Goal: Task Accomplishment & Management: Use online tool/utility

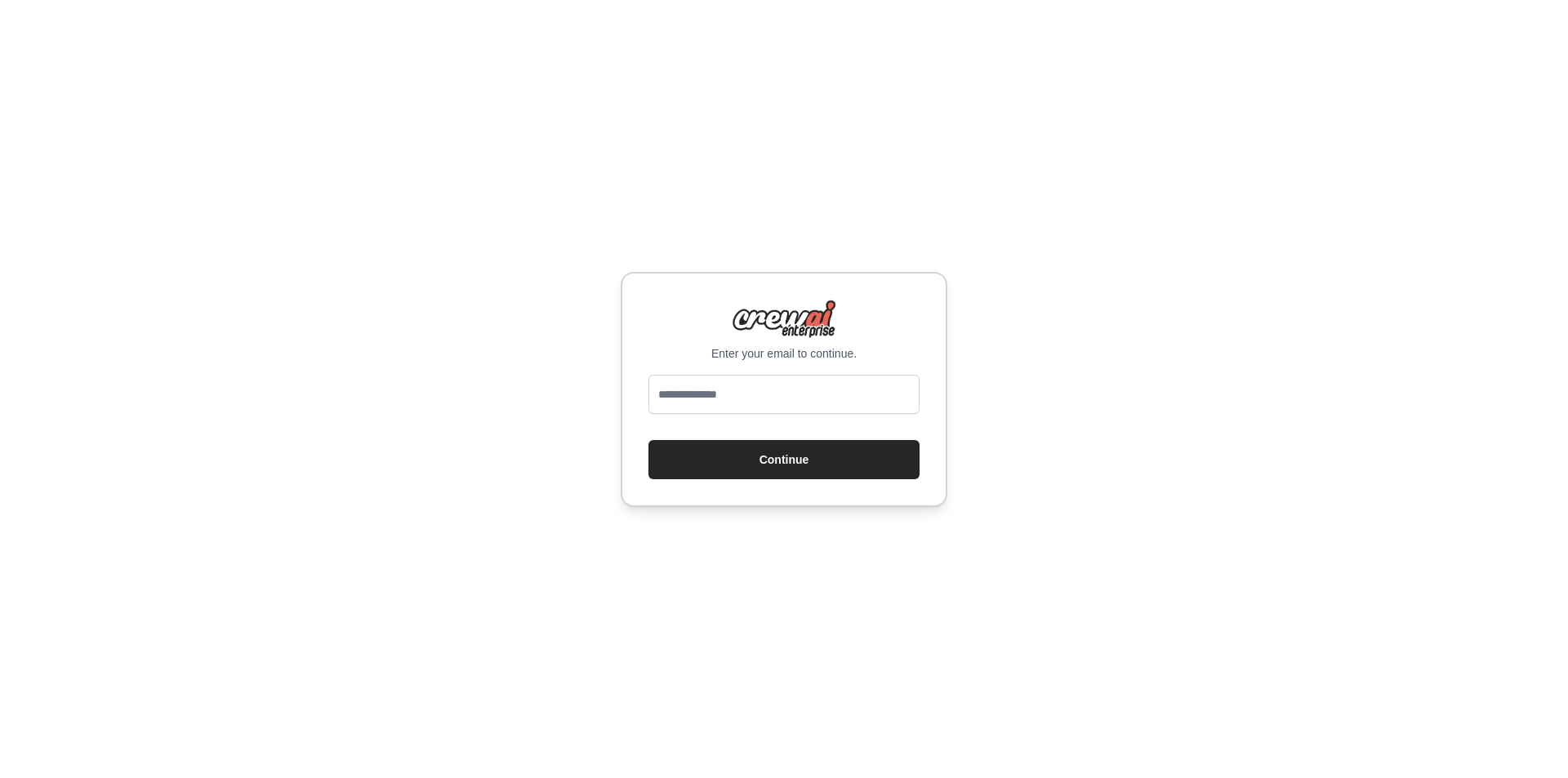
type input "**********"
click at [783, 473] on button "Continue" at bounding box center [784, 460] width 271 height 39
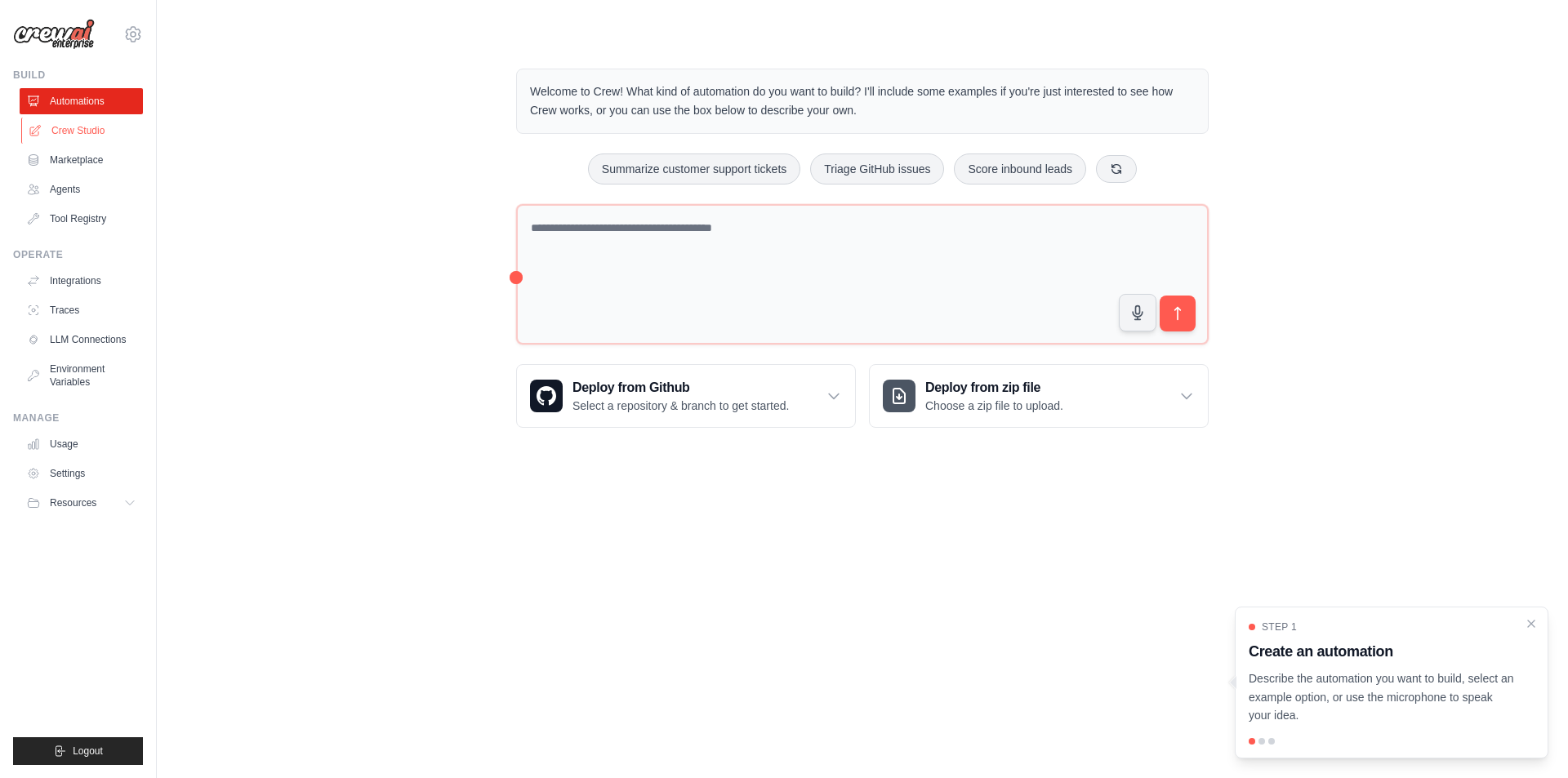
click at [95, 131] on link "Crew Studio" at bounding box center [83, 131] width 124 height 26
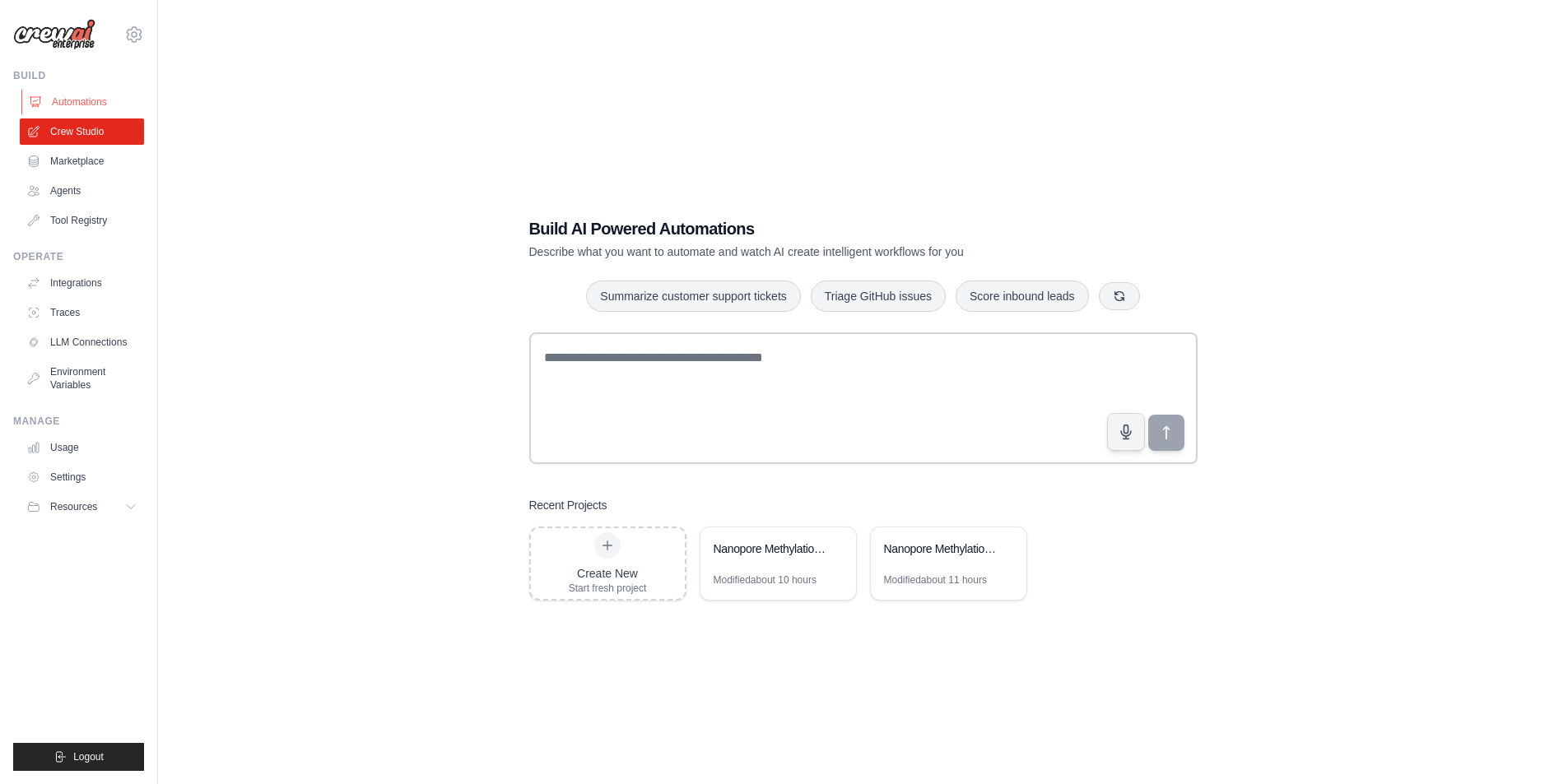
click at [78, 104] on link "Automations" at bounding box center [83, 101] width 125 height 27
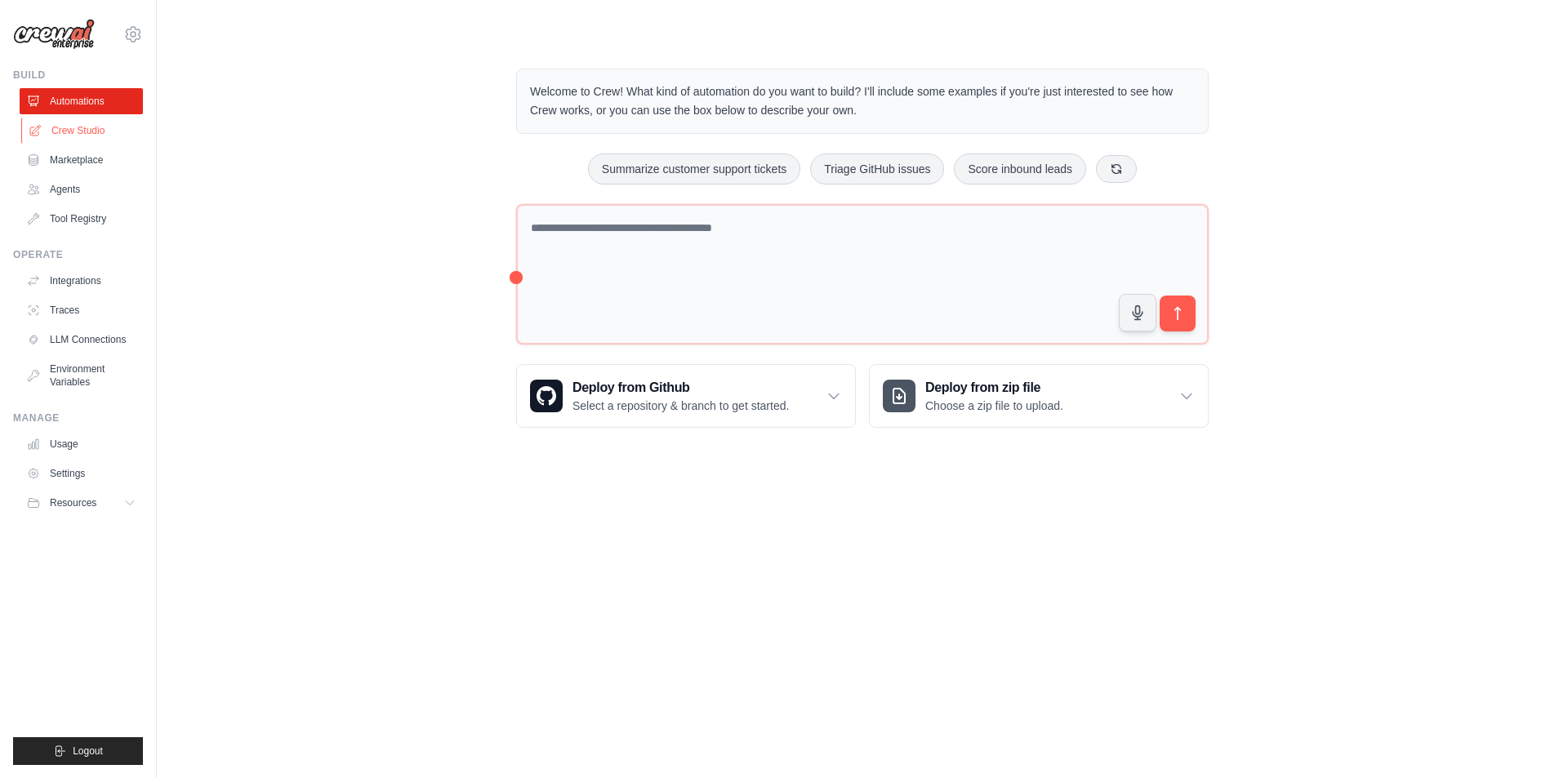
click at [89, 131] on link "Crew Studio" at bounding box center [83, 131] width 124 height 26
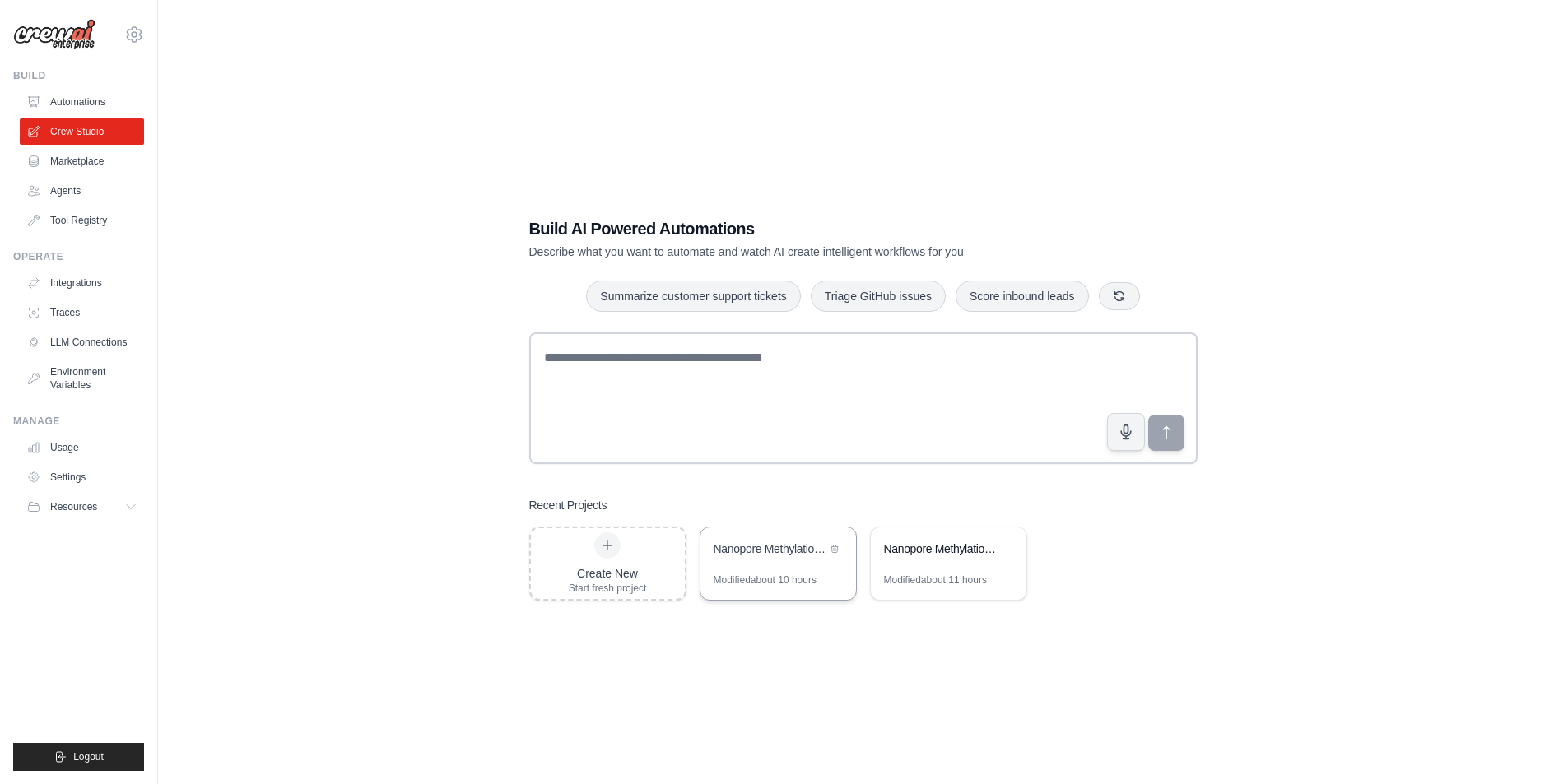
click at [776, 557] on div "Nanopore Methylation Analysis with Dorado" at bounding box center [770, 550] width 113 height 20
click at [903, 581] on div "Modified about 11 hours" at bounding box center [936, 579] width 103 height 13
click at [732, 567] on div "Nanopore Methylation Analysis with Dorado" at bounding box center [778, 551] width 156 height 46
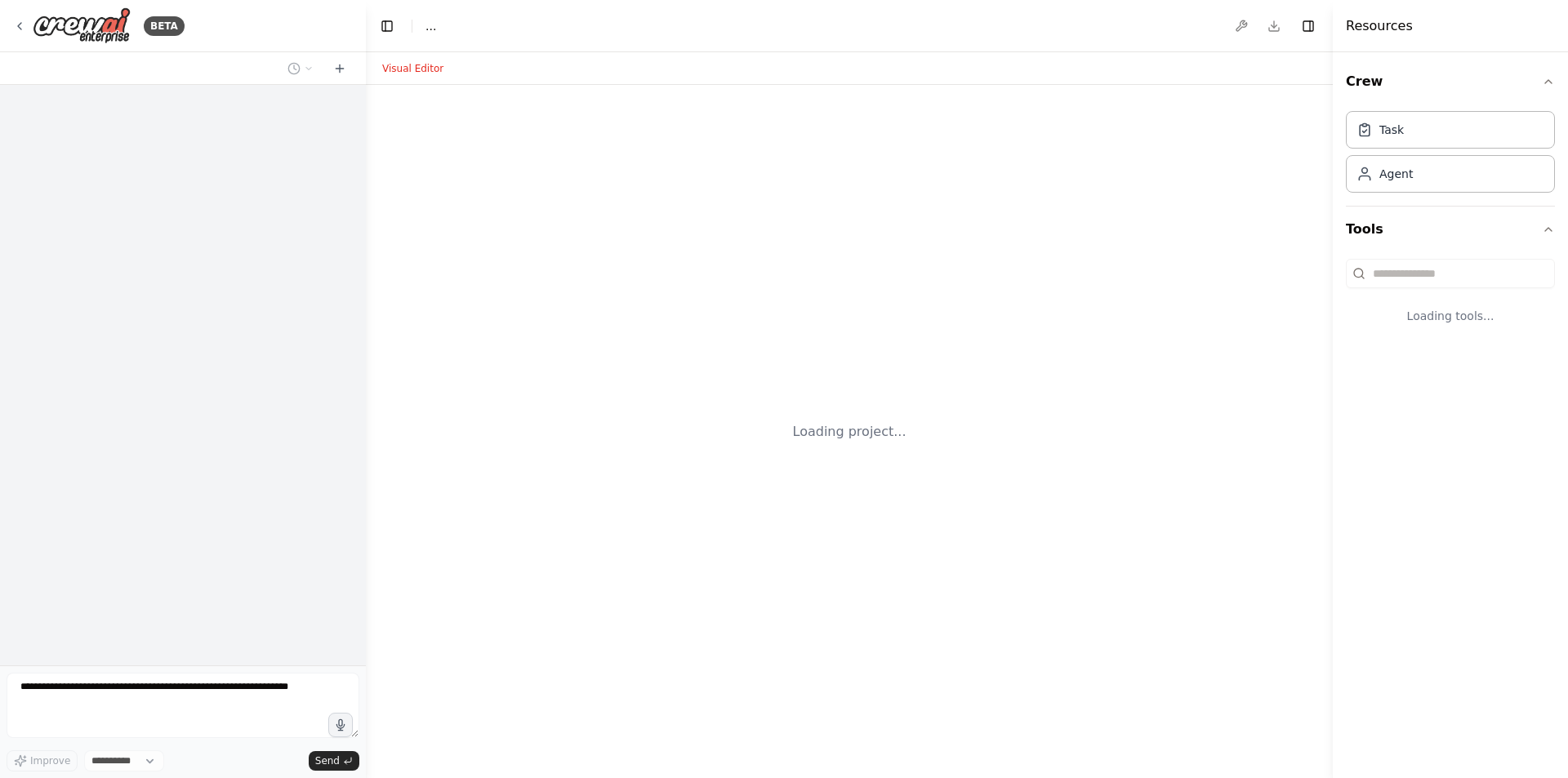
select select "****"
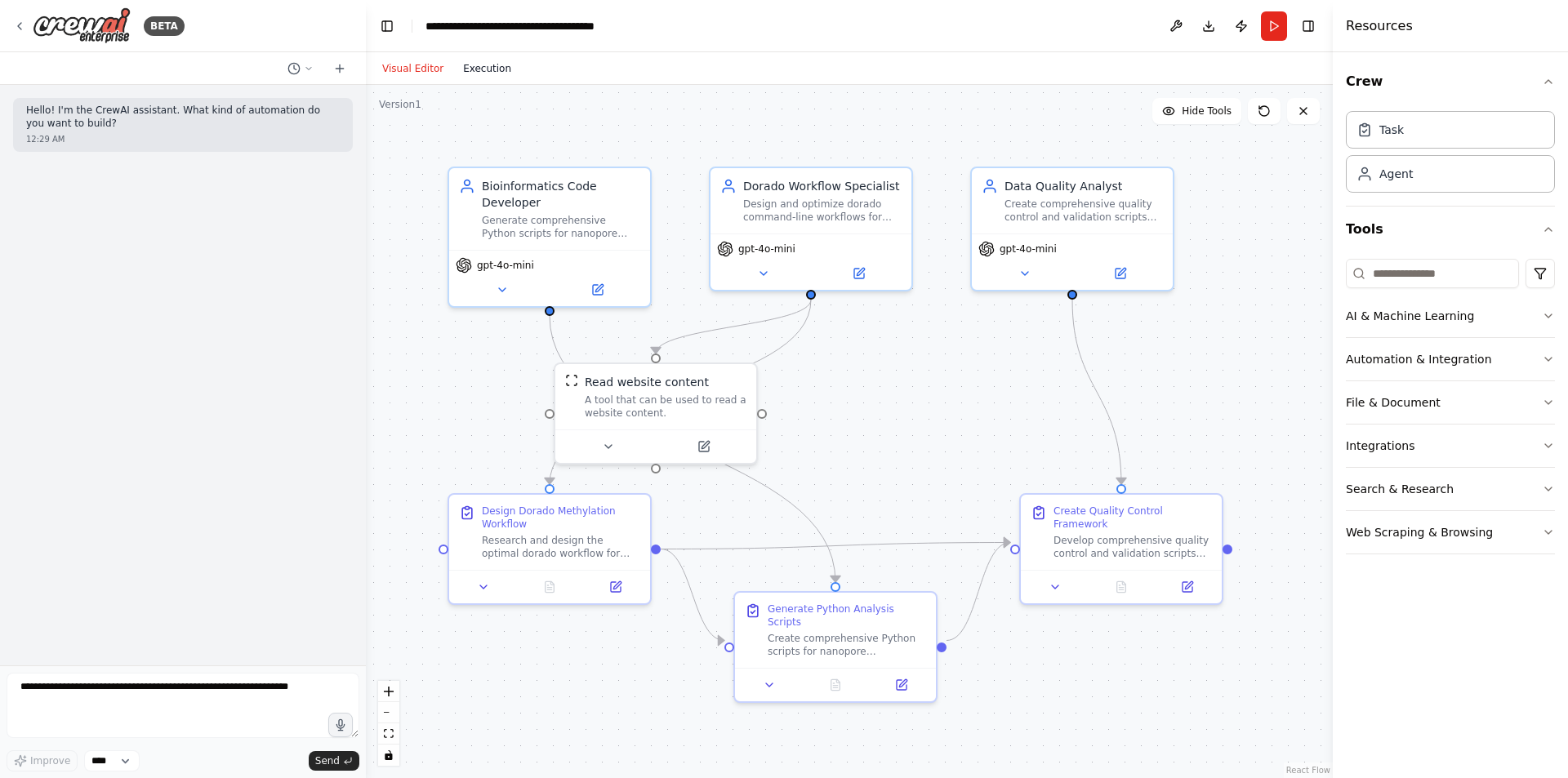
click at [482, 75] on button "Execution" at bounding box center [486, 68] width 67 height 20
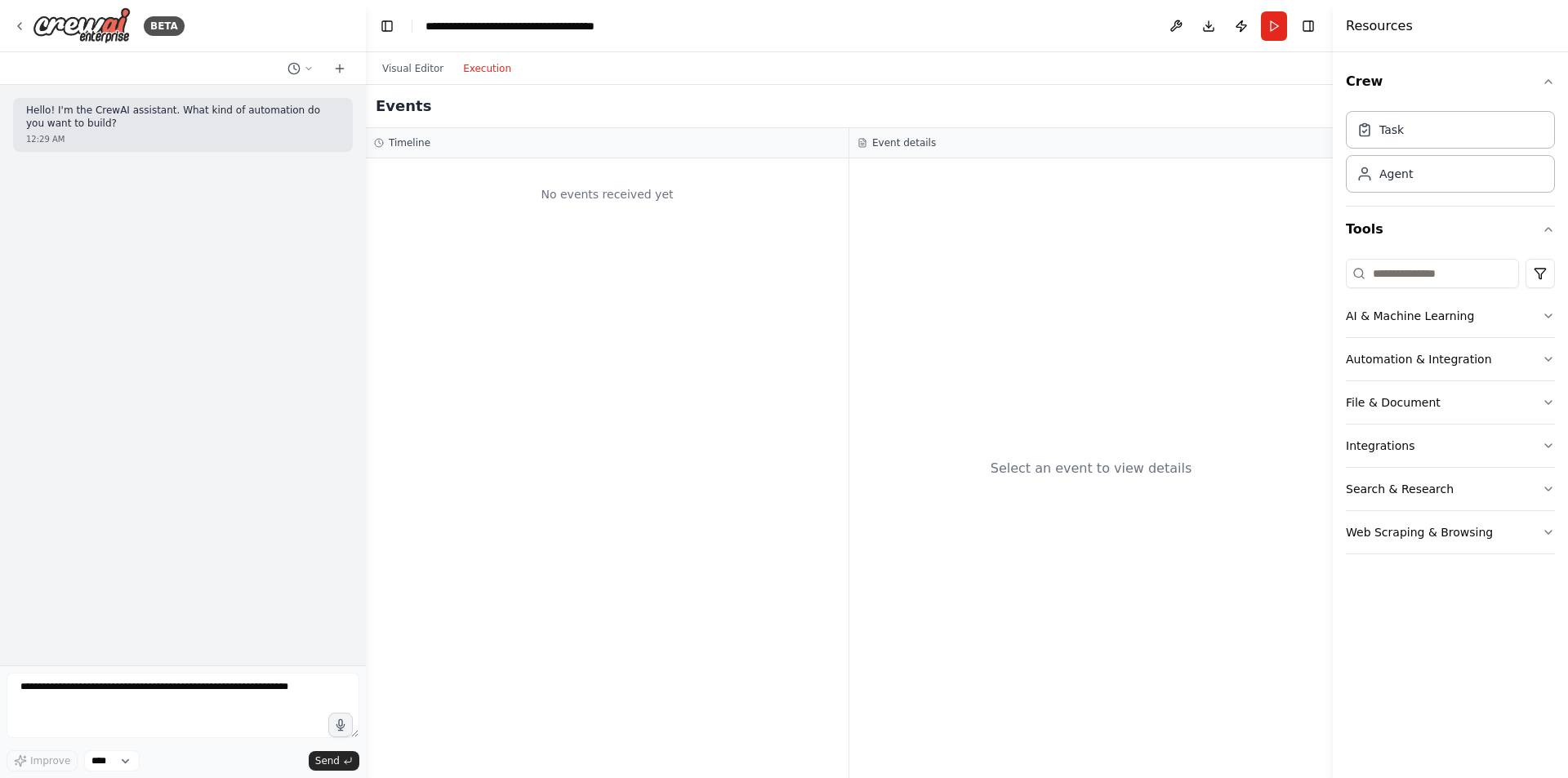
click at [607, 193] on div "No events received yet" at bounding box center [607, 194] width 467 height 55
click at [520, 190] on div "No events received yet" at bounding box center [607, 194] width 467 height 55
click at [392, 63] on button "Visual Editor" at bounding box center [412, 68] width 81 height 20
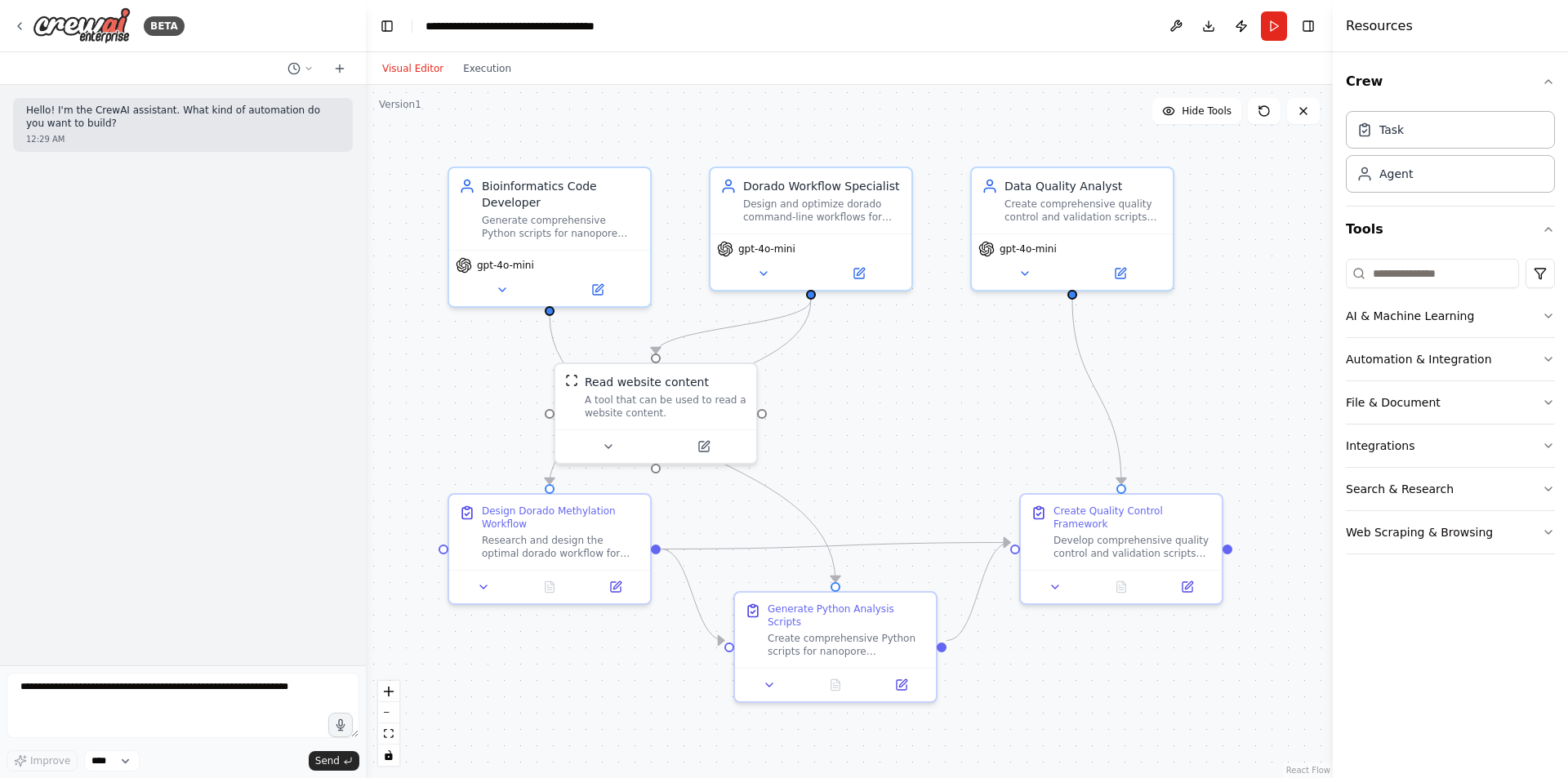
click at [131, 124] on p "Hello! I'm the CrewAI assistant. What kind of automation do you want to build?" at bounding box center [183, 118] width 314 height 26
click at [501, 265] on span "gpt-4o-mini" at bounding box center [505, 262] width 57 height 13
click at [501, 277] on button at bounding box center [502, 286] width 92 height 20
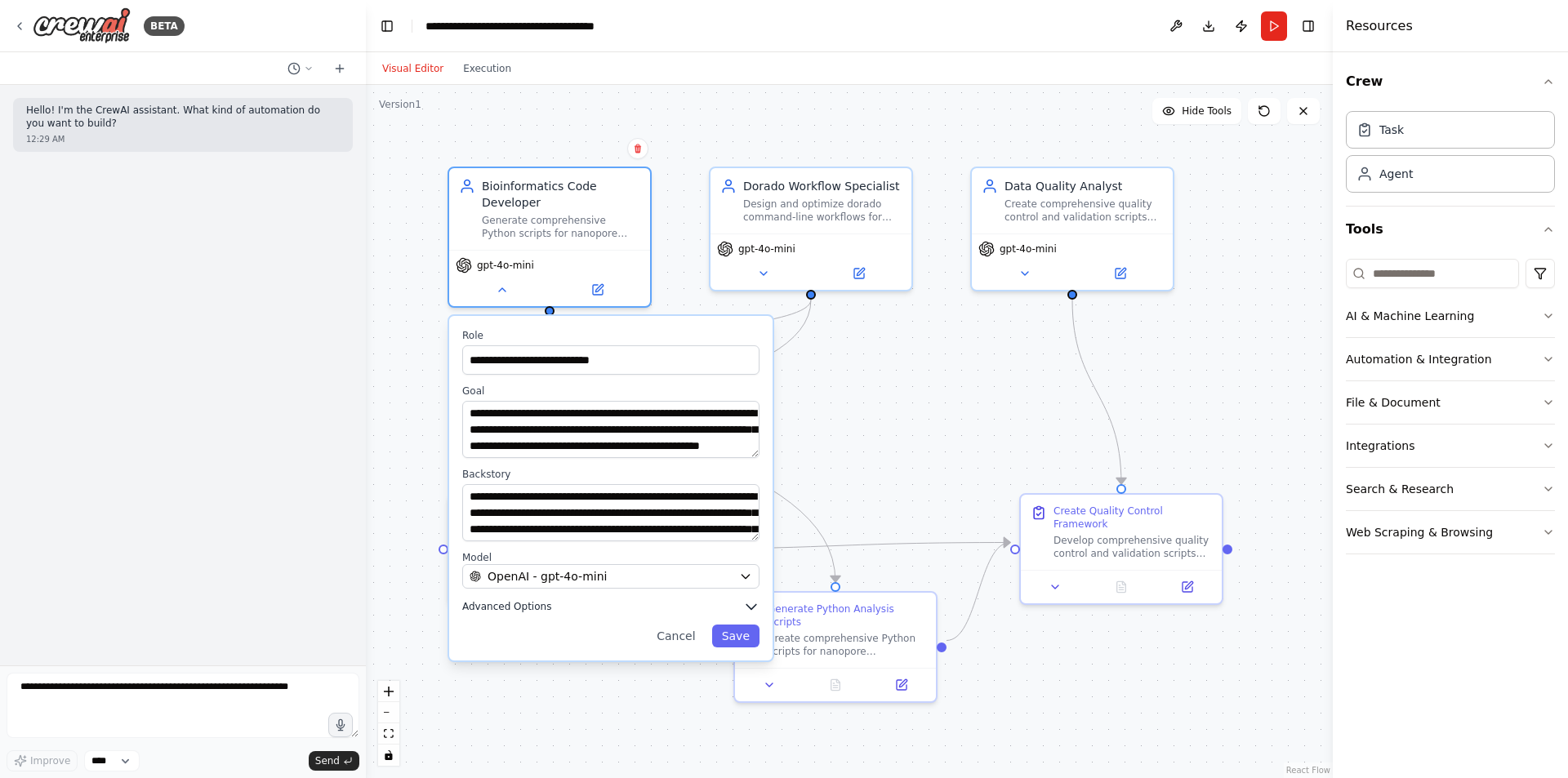
click at [521, 603] on span "Advanced Options" at bounding box center [507, 606] width 89 height 13
click at [555, 589] on div "**********" at bounding box center [610, 488] width 323 height 345
click at [695, 588] on button "OpenAI - gpt-4o-mini" at bounding box center [611, 576] width 297 height 25
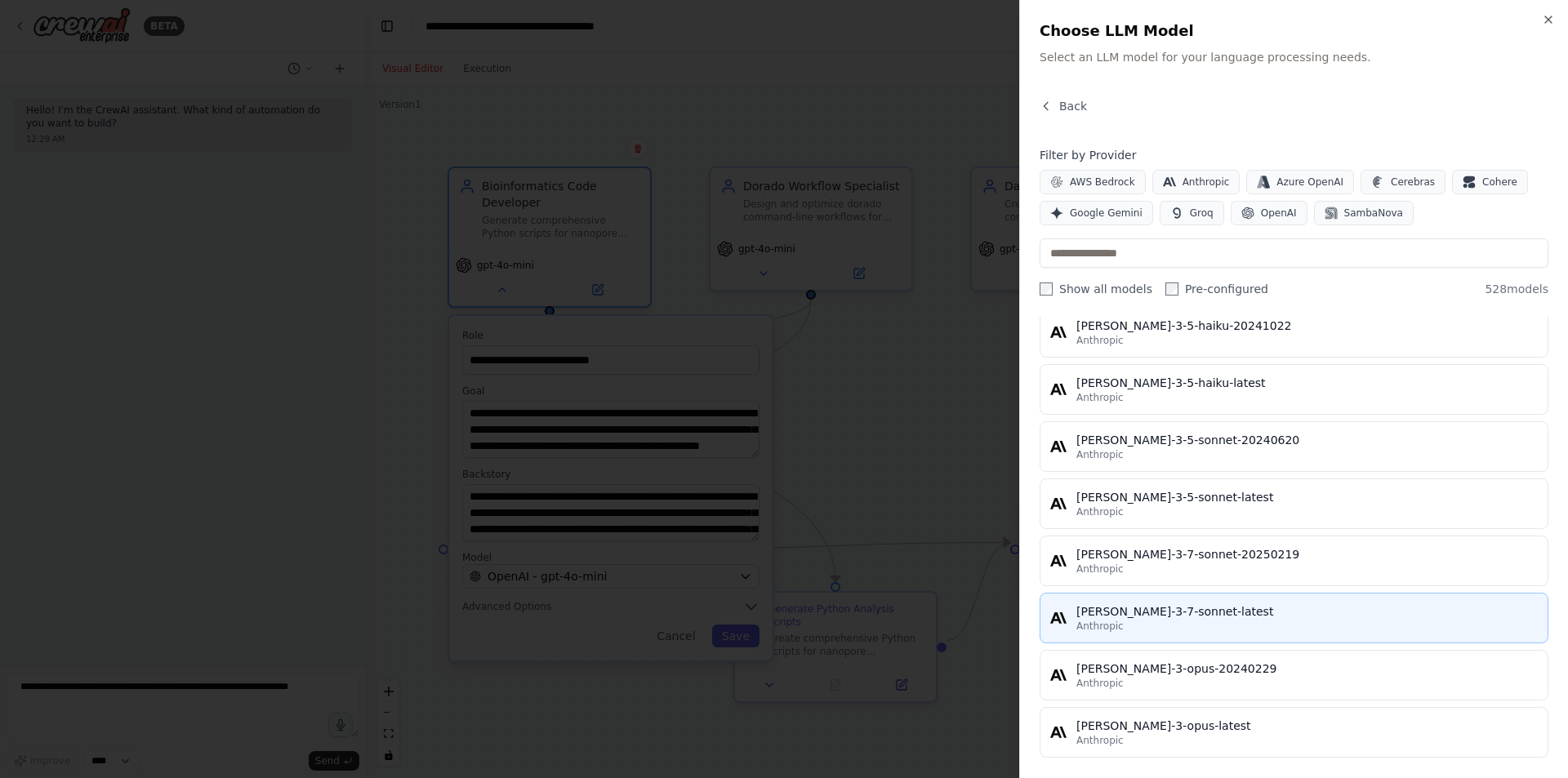
scroll to position [10696, 0]
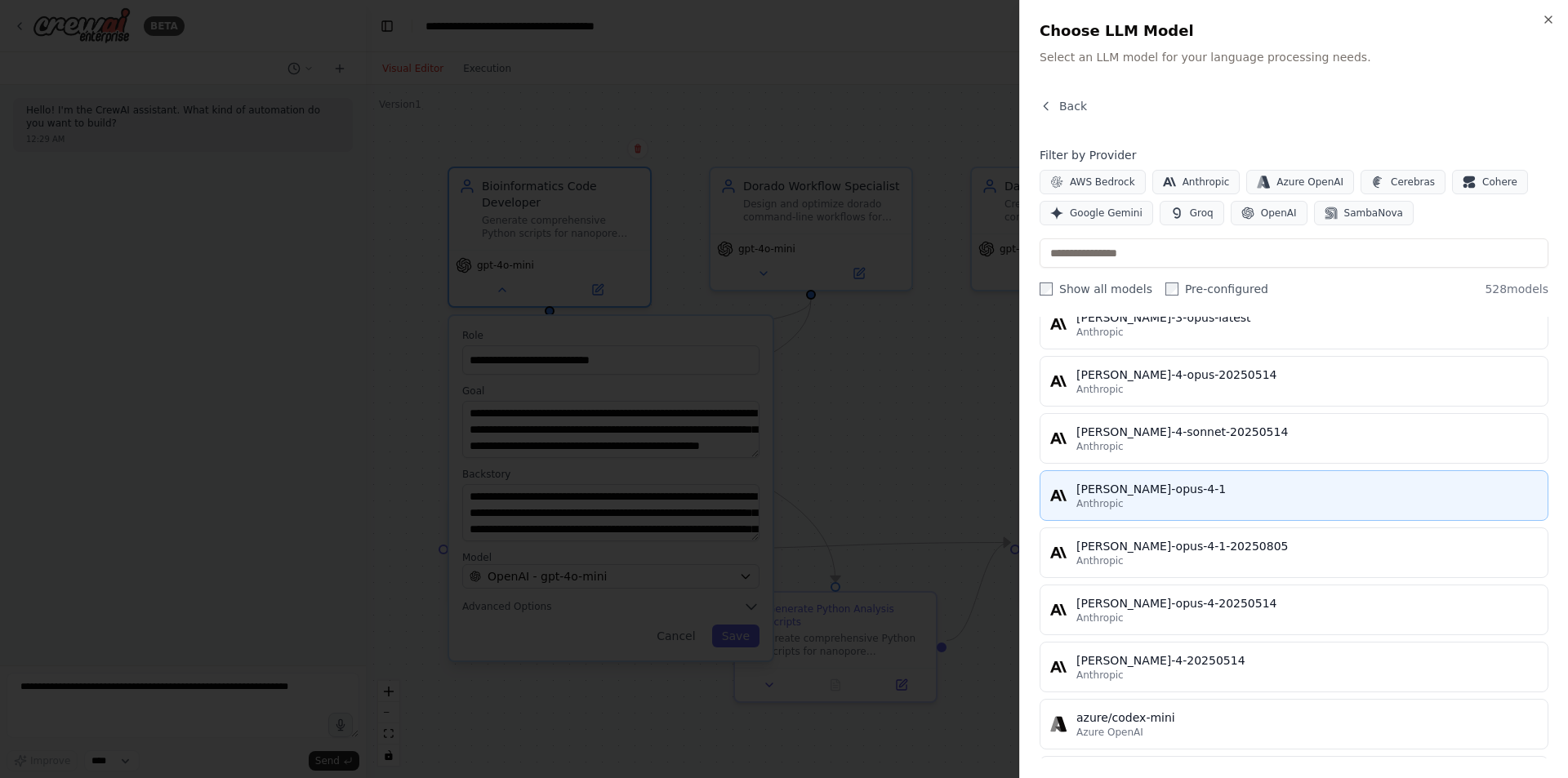
click at [1193, 485] on div "claude-opus-4-1" at bounding box center [1307, 489] width 462 height 16
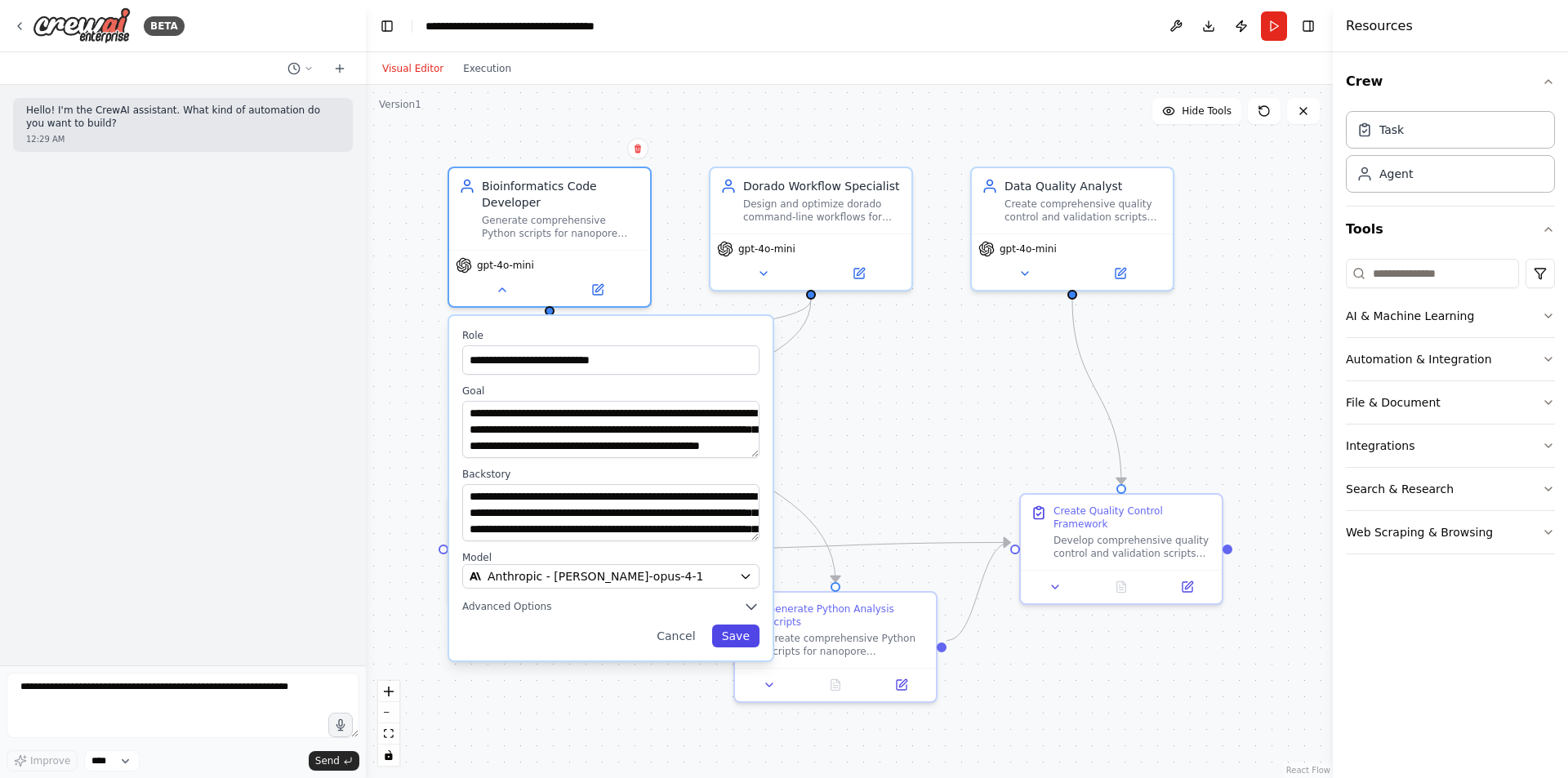
click at [735, 636] on button "Save" at bounding box center [736, 636] width 48 height 23
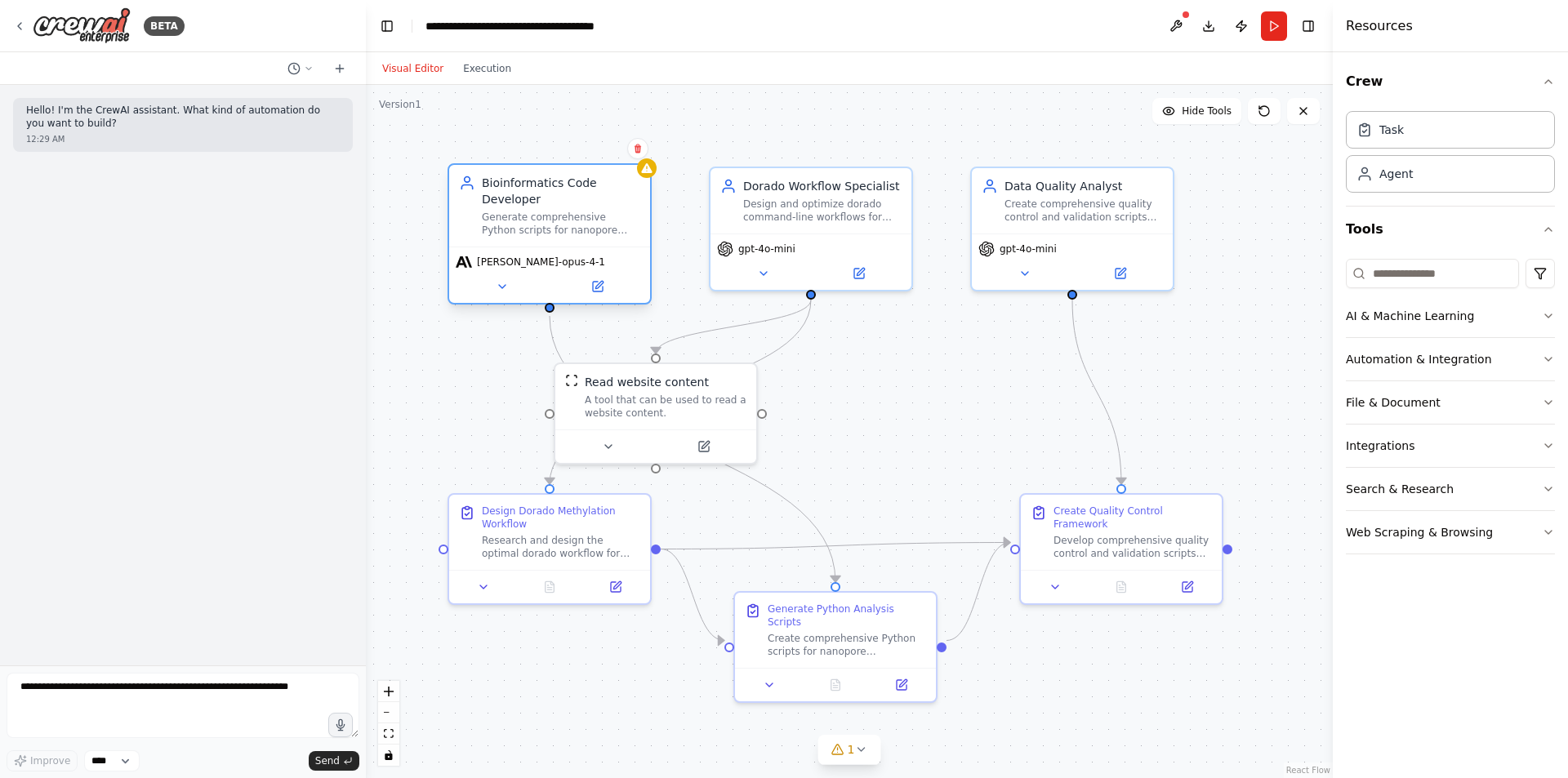
click at [584, 214] on div "Generate comprehensive Python scripts for nanopore methylation analysis using d…" at bounding box center [561, 224] width 159 height 26
click at [526, 267] on span "claude-opus-4-1" at bounding box center [541, 262] width 128 height 13
click at [511, 290] on button at bounding box center [502, 286] width 92 height 20
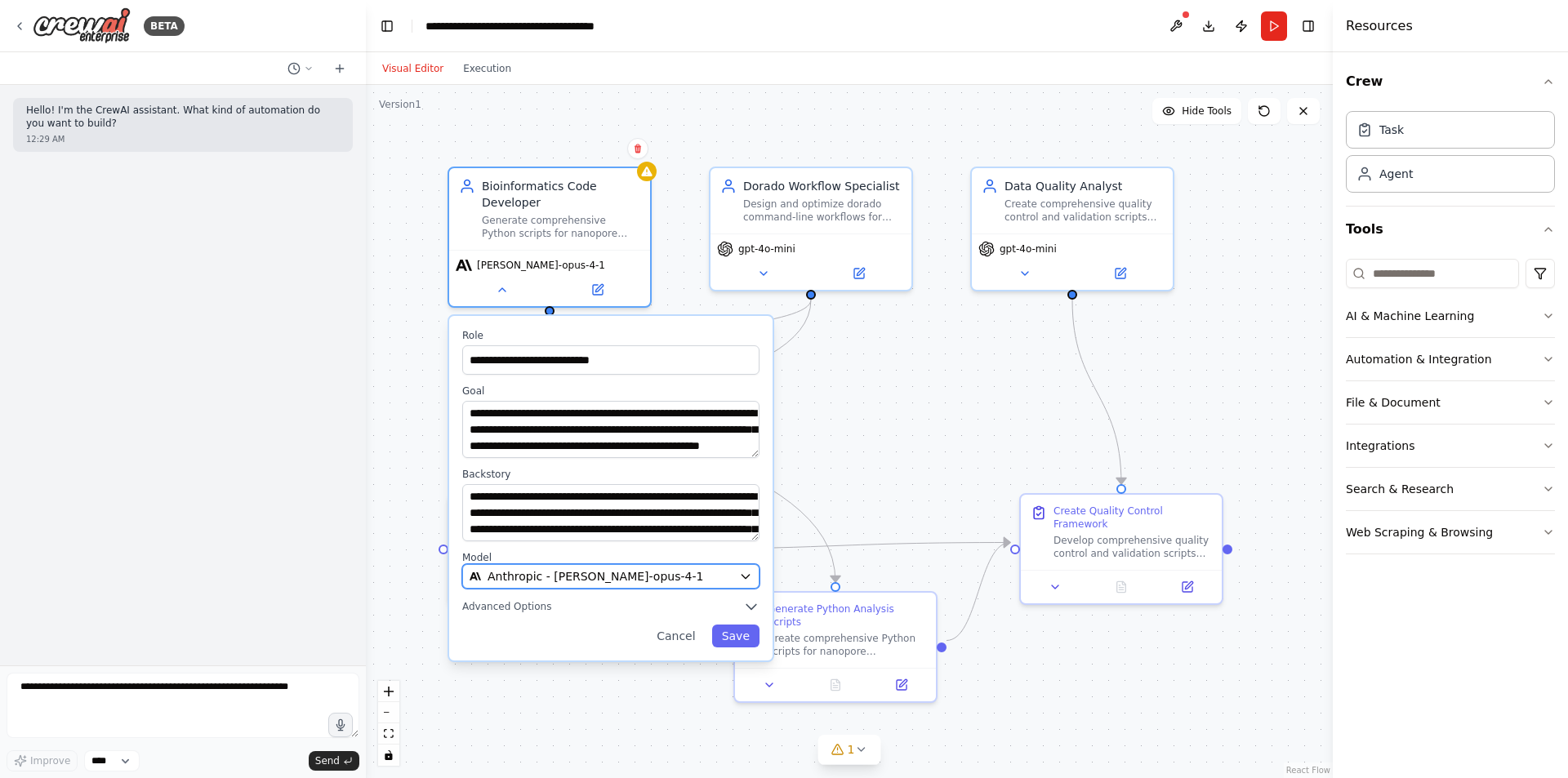
click at [562, 567] on button "Anthropic - claude-opus-4-1" at bounding box center [611, 576] width 297 height 25
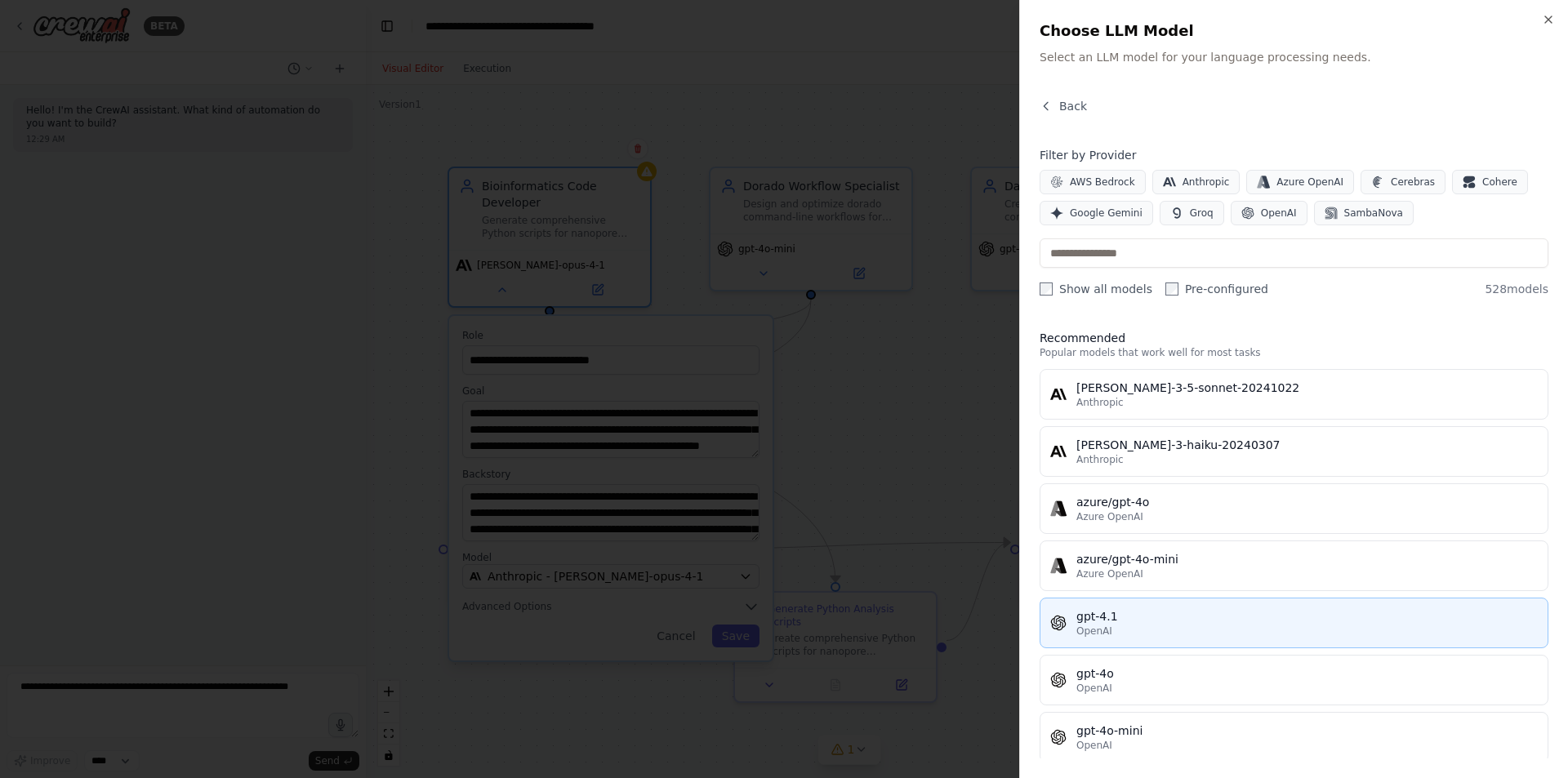
click at [1227, 613] on div "gpt-4.1" at bounding box center [1307, 616] width 462 height 16
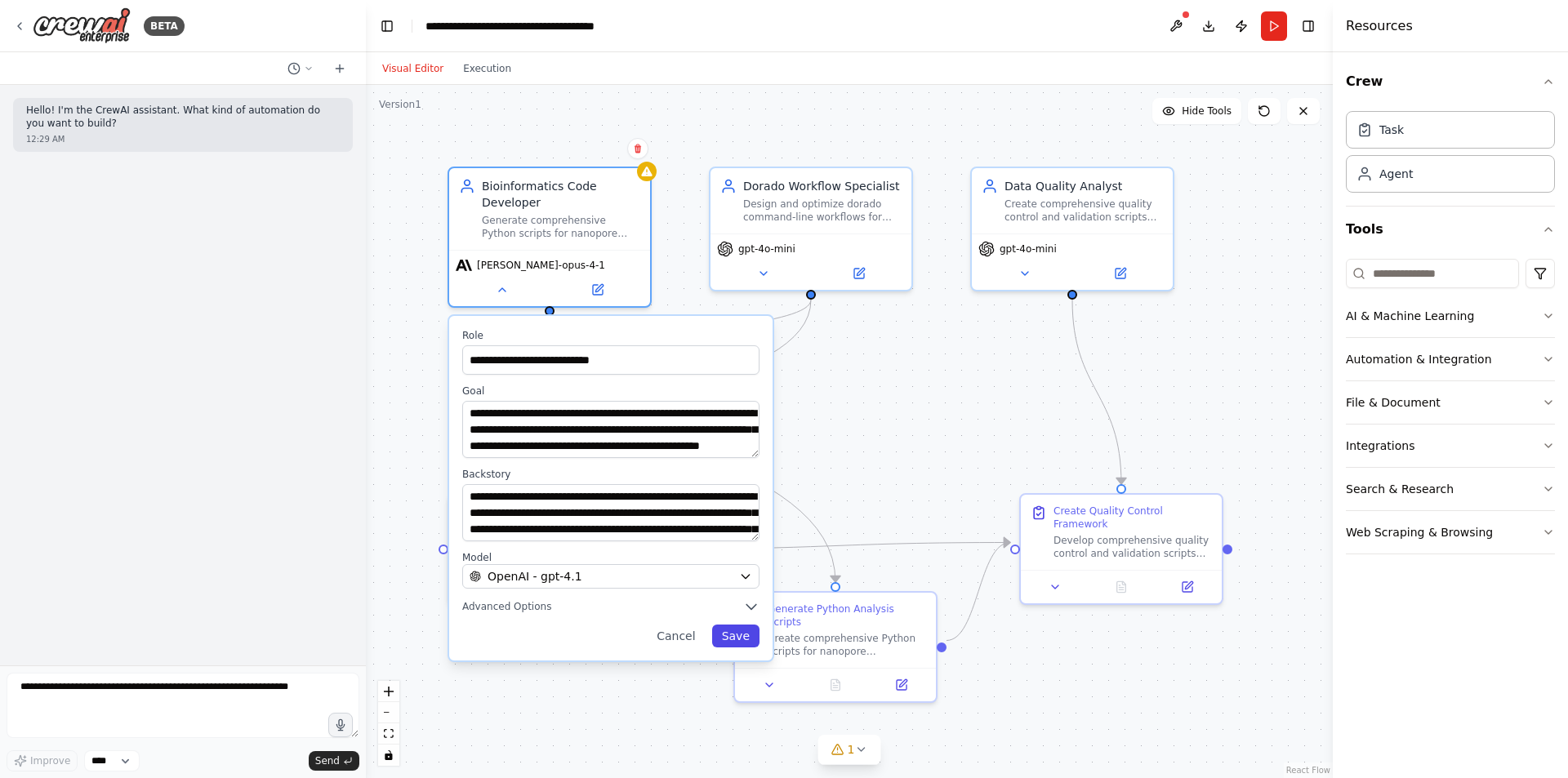
click at [735, 640] on button "Save" at bounding box center [736, 636] width 48 height 23
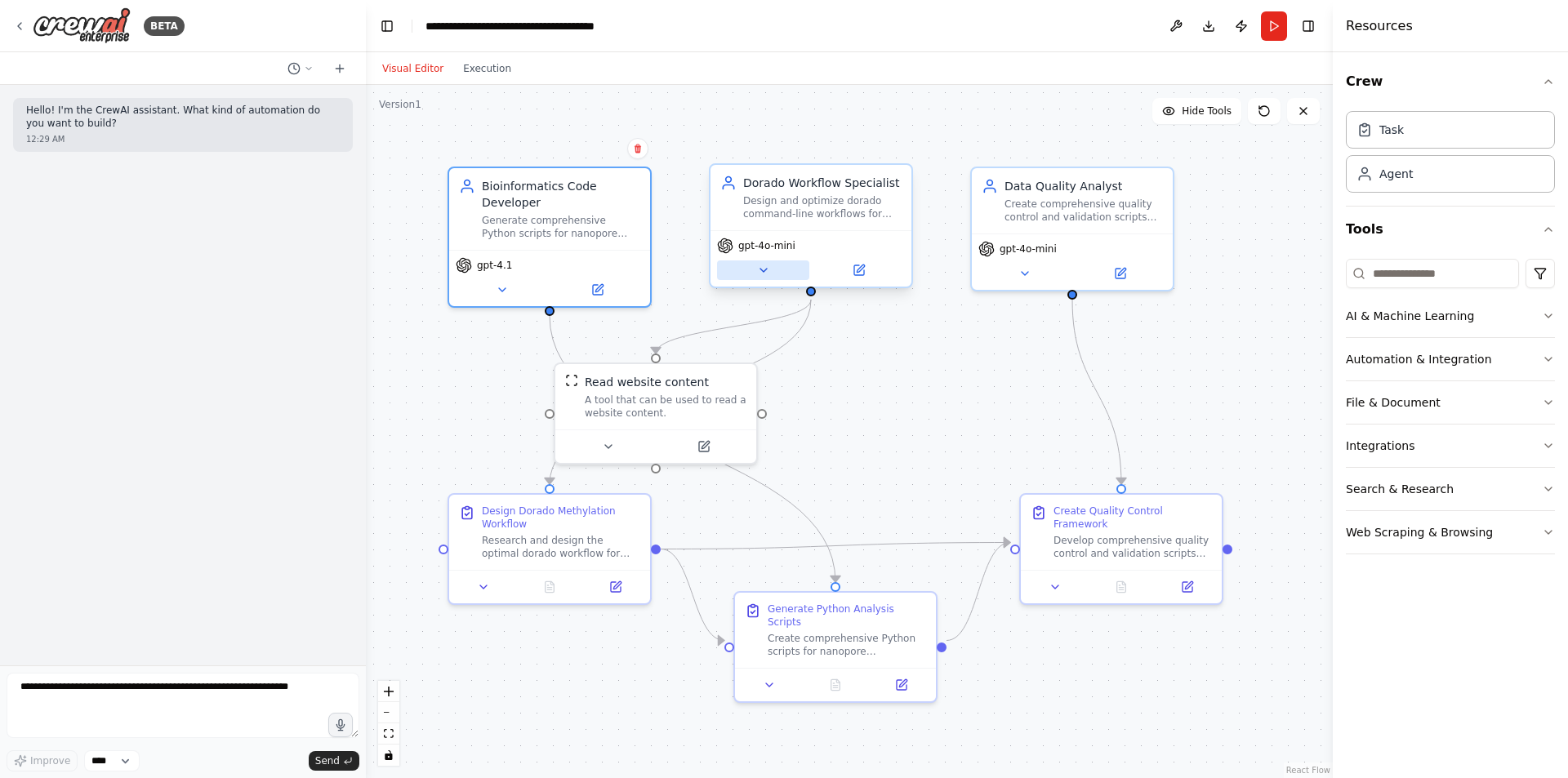
click at [757, 276] on icon at bounding box center [763, 270] width 13 height 13
click at [766, 265] on icon at bounding box center [763, 270] width 13 height 13
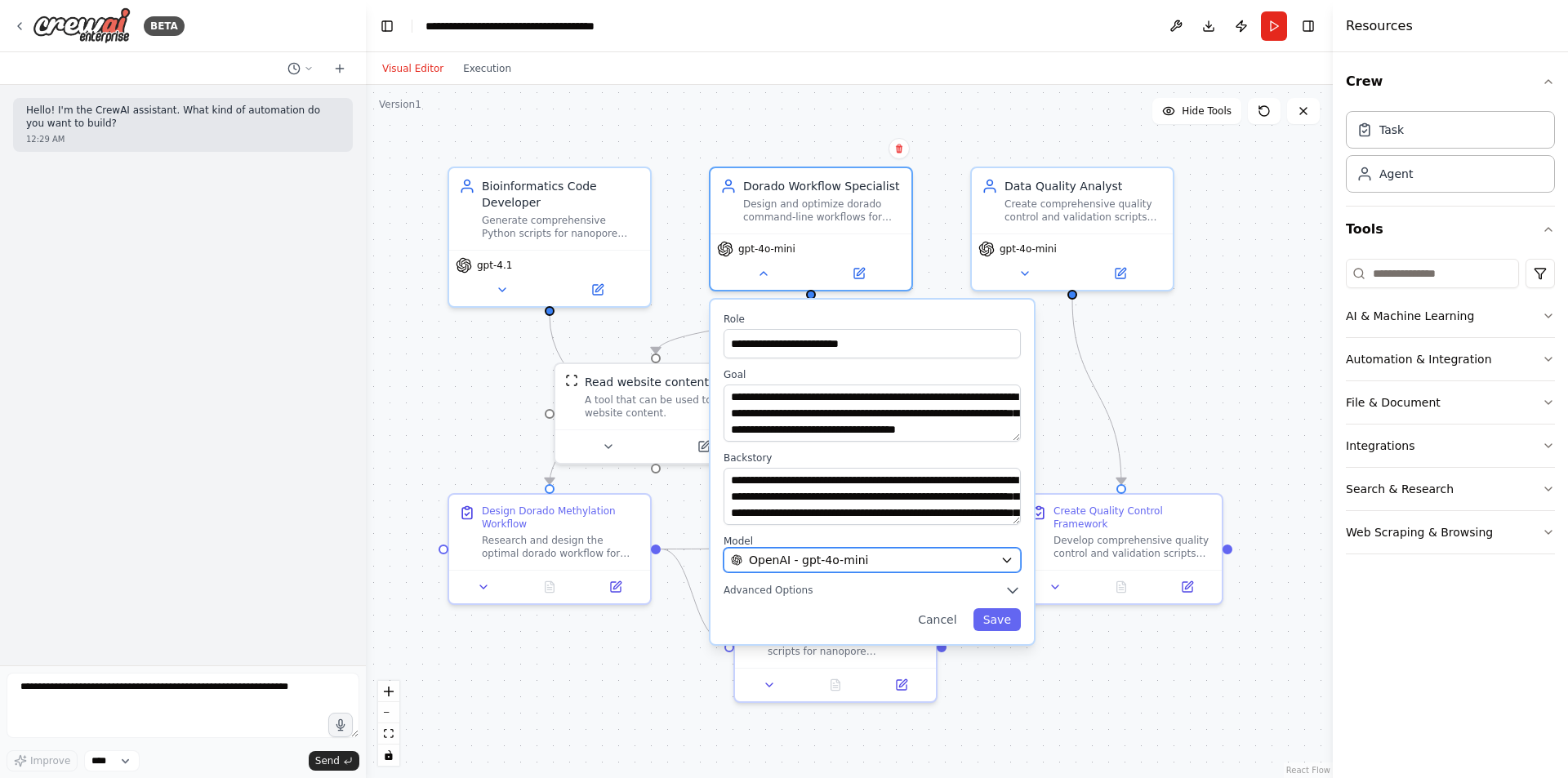
click at [786, 561] on span "OpenAI - gpt-4o-mini" at bounding box center [809, 560] width 119 height 16
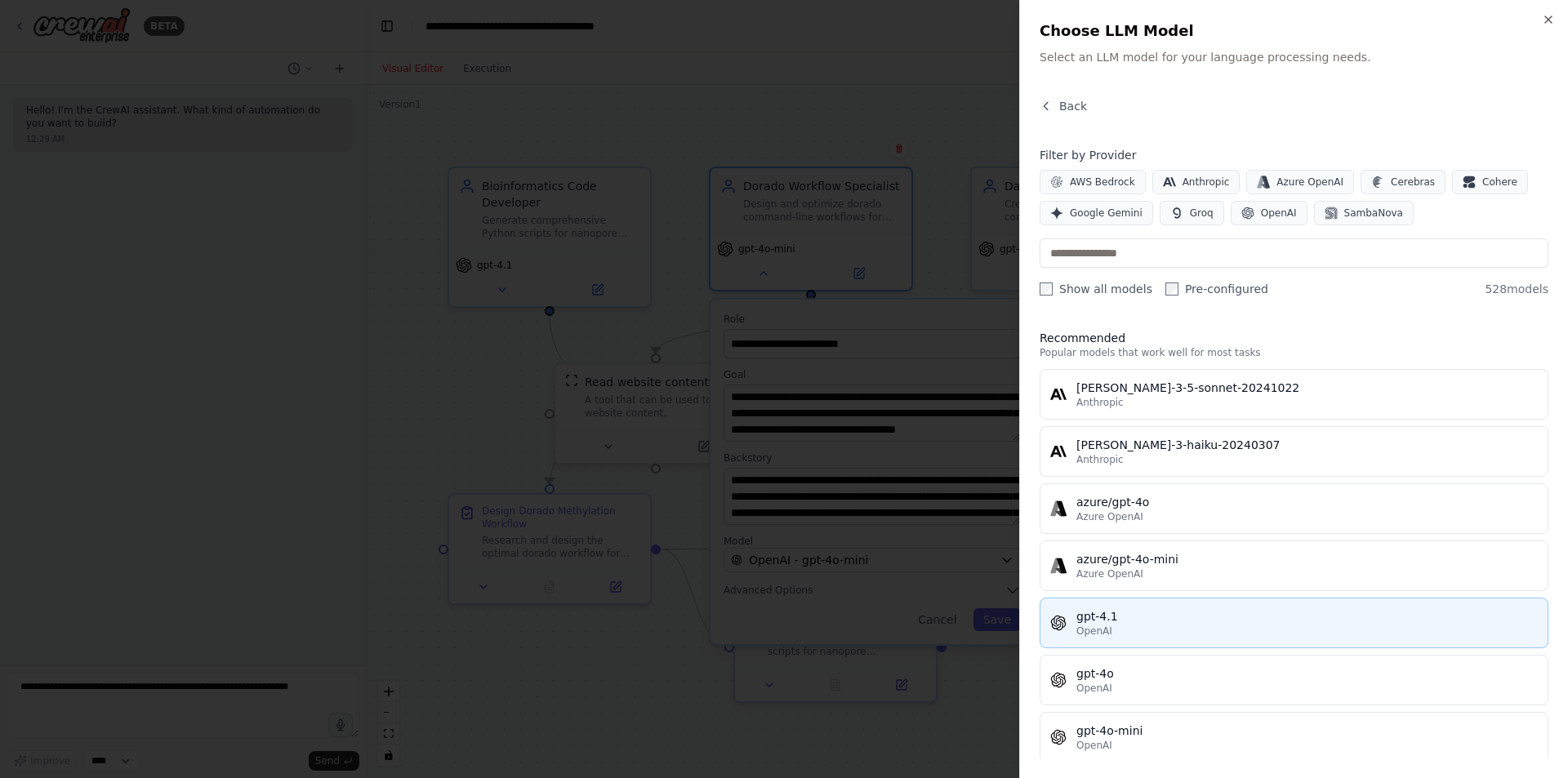
click at [1130, 634] on div "OpenAI" at bounding box center [1307, 630] width 462 height 13
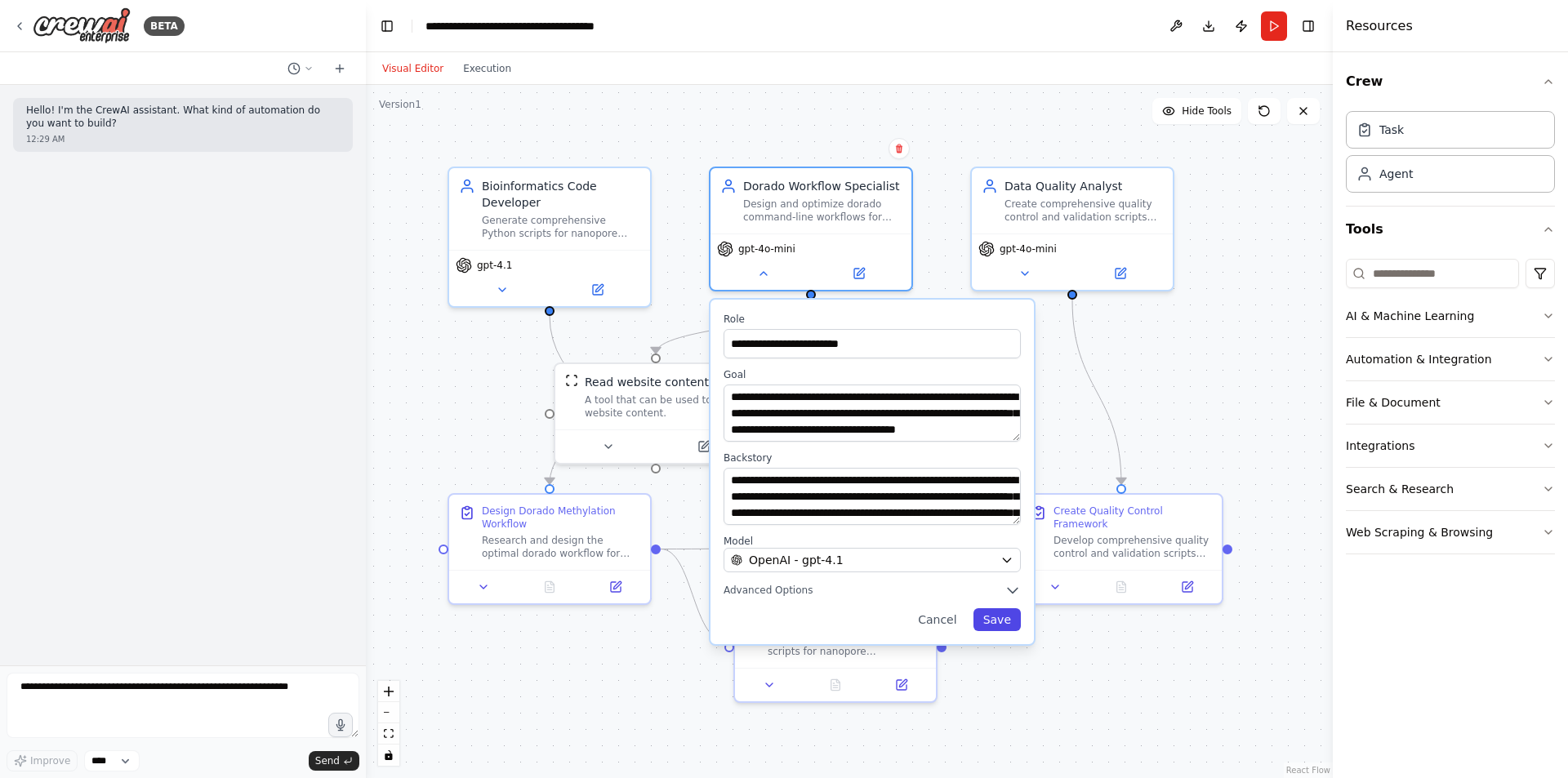
click at [981, 624] on button "Save" at bounding box center [997, 619] width 48 height 23
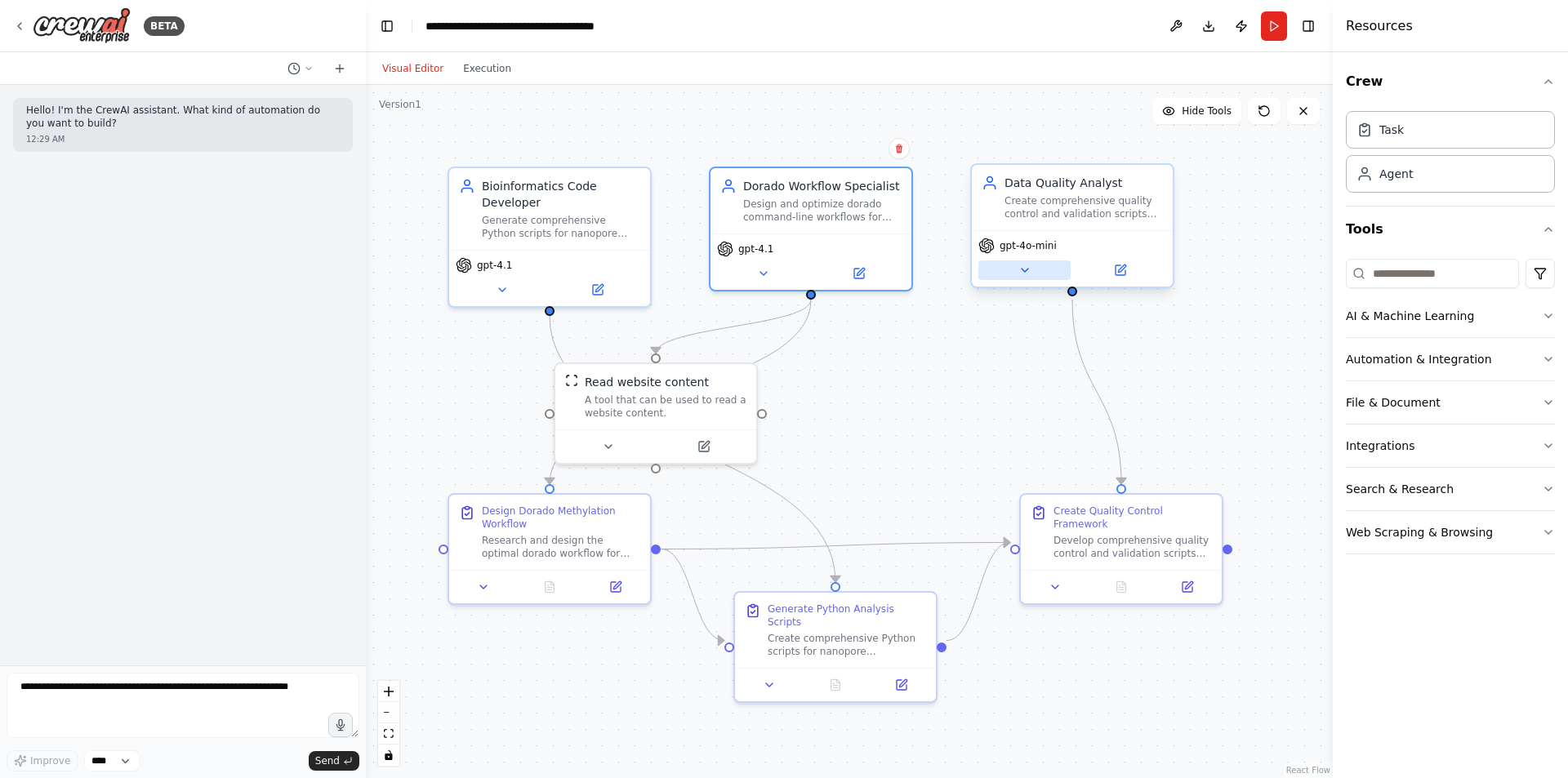
click at [1021, 271] on icon at bounding box center [1025, 270] width 13 height 13
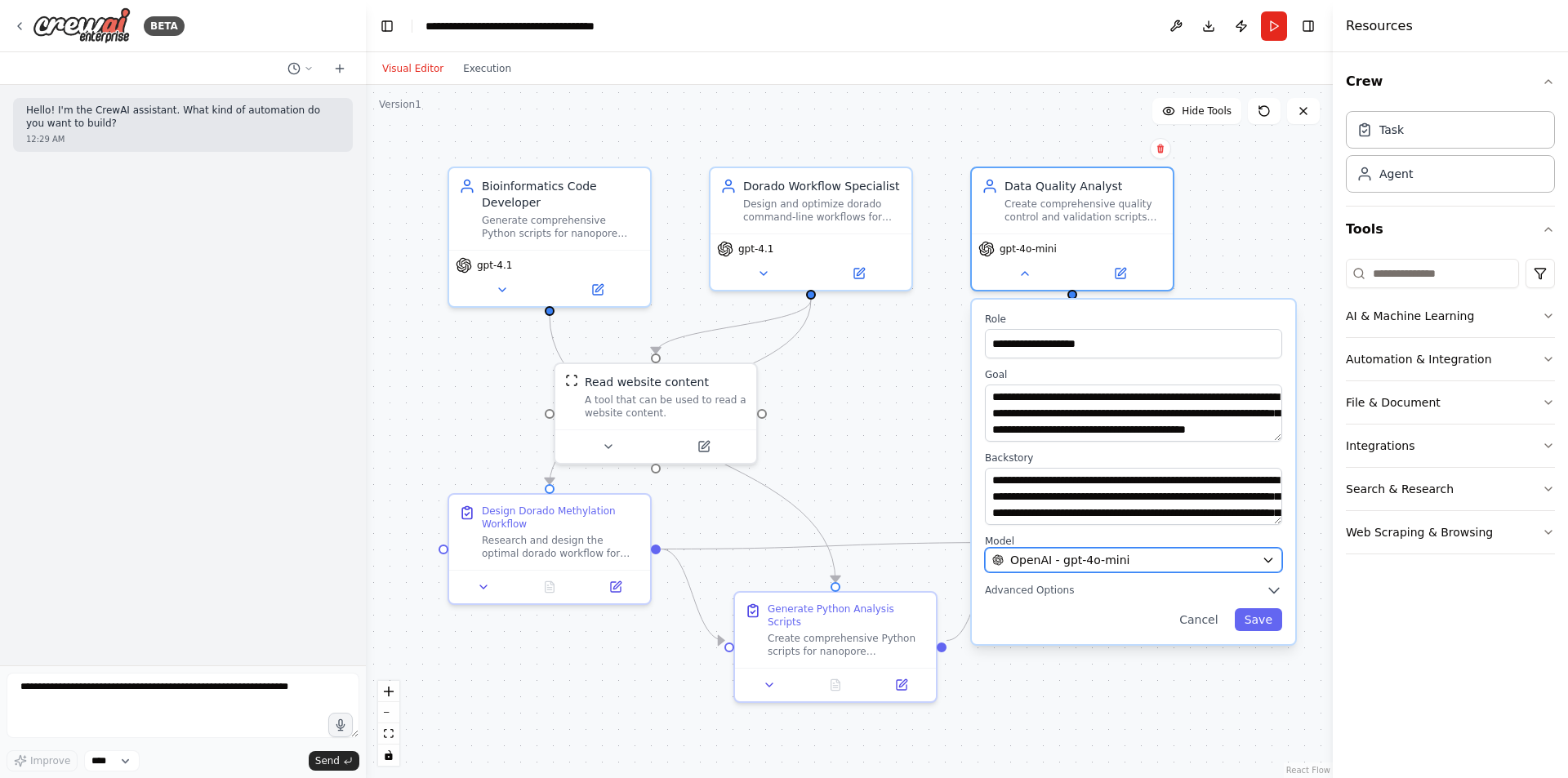
click at [1033, 549] on button "OpenAI - gpt-4o-mini" at bounding box center [1133, 560] width 297 height 25
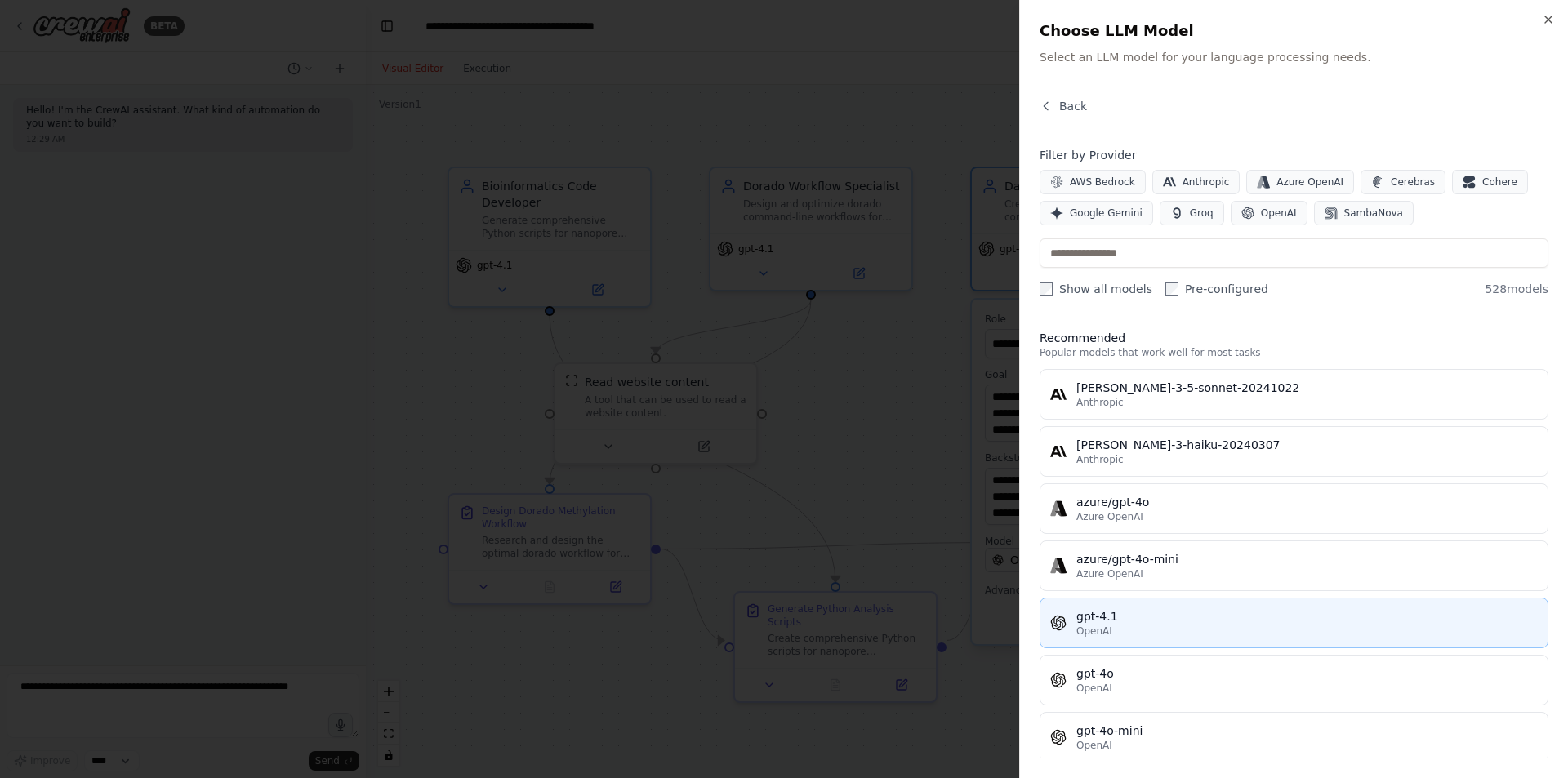
click at [1117, 626] on div "OpenAI" at bounding box center [1307, 630] width 462 height 13
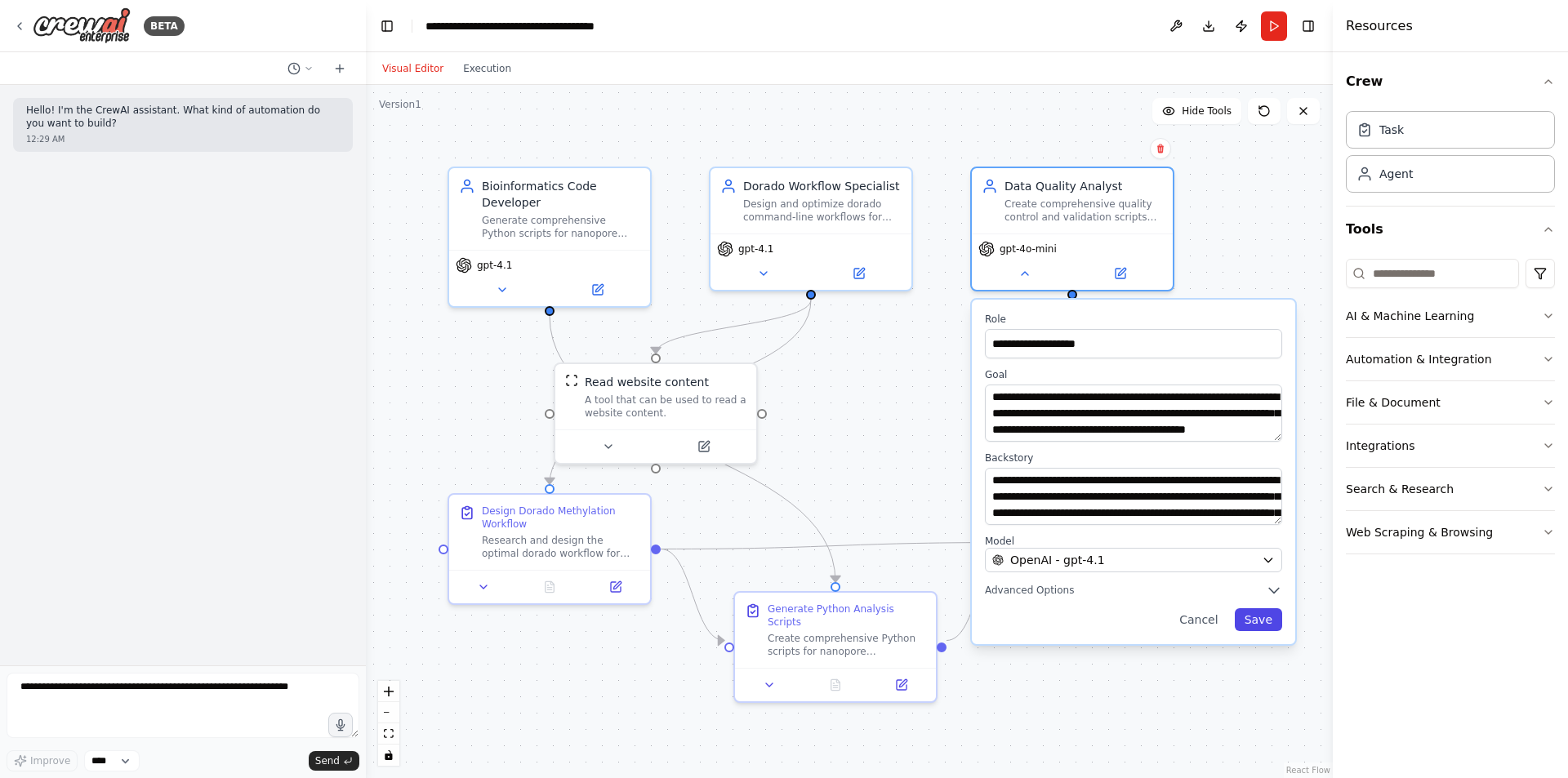
click at [1259, 620] on button "Save" at bounding box center [1258, 619] width 48 height 23
click at [1257, 618] on button "Save" at bounding box center [1258, 619] width 48 height 23
click at [1264, 619] on button "Save" at bounding box center [1258, 619] width 48 height 23
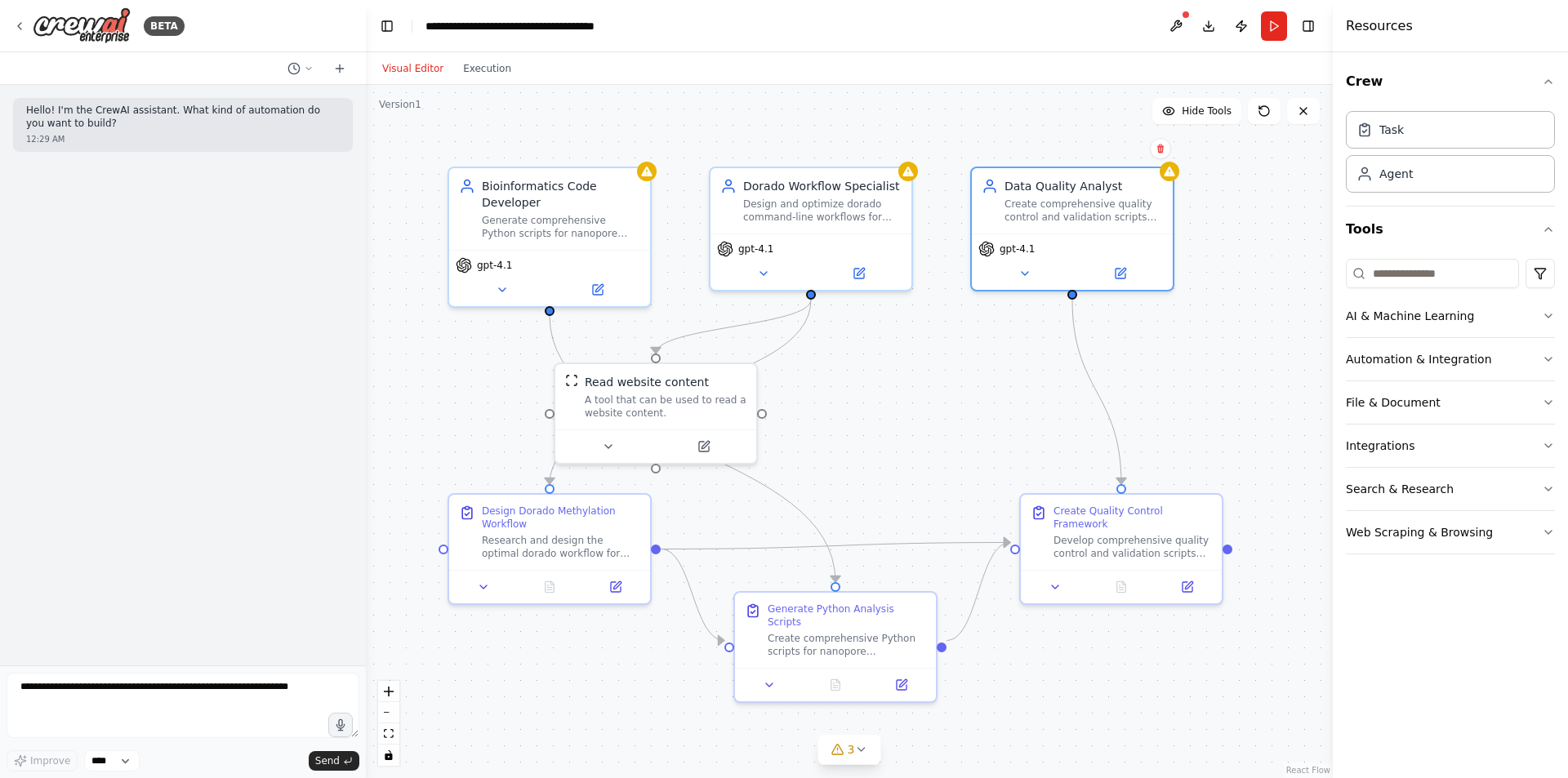
click at [1063, 424] on div ".deletable-edge-delete-btn { width: 20px; height: 20px; border: 0px solid #ffff…" at bounding box center [849, 432] width 967 height 694
click at [937, 394] on div ".deletable-edge-delete-btn { width: 20px; height: 20px; border: 0px solid #ffff…" at bounding box center [849, 432] width 967 height 694
click at [1274, 115] on button at bounding box center [1263, 111] width 32 height 26
click at [1271, 113] on button at bounding box center [1263, 111] width 32 height 26
click at [1032, 264] on button at bounding box center [1025, 270] width 92 height 20
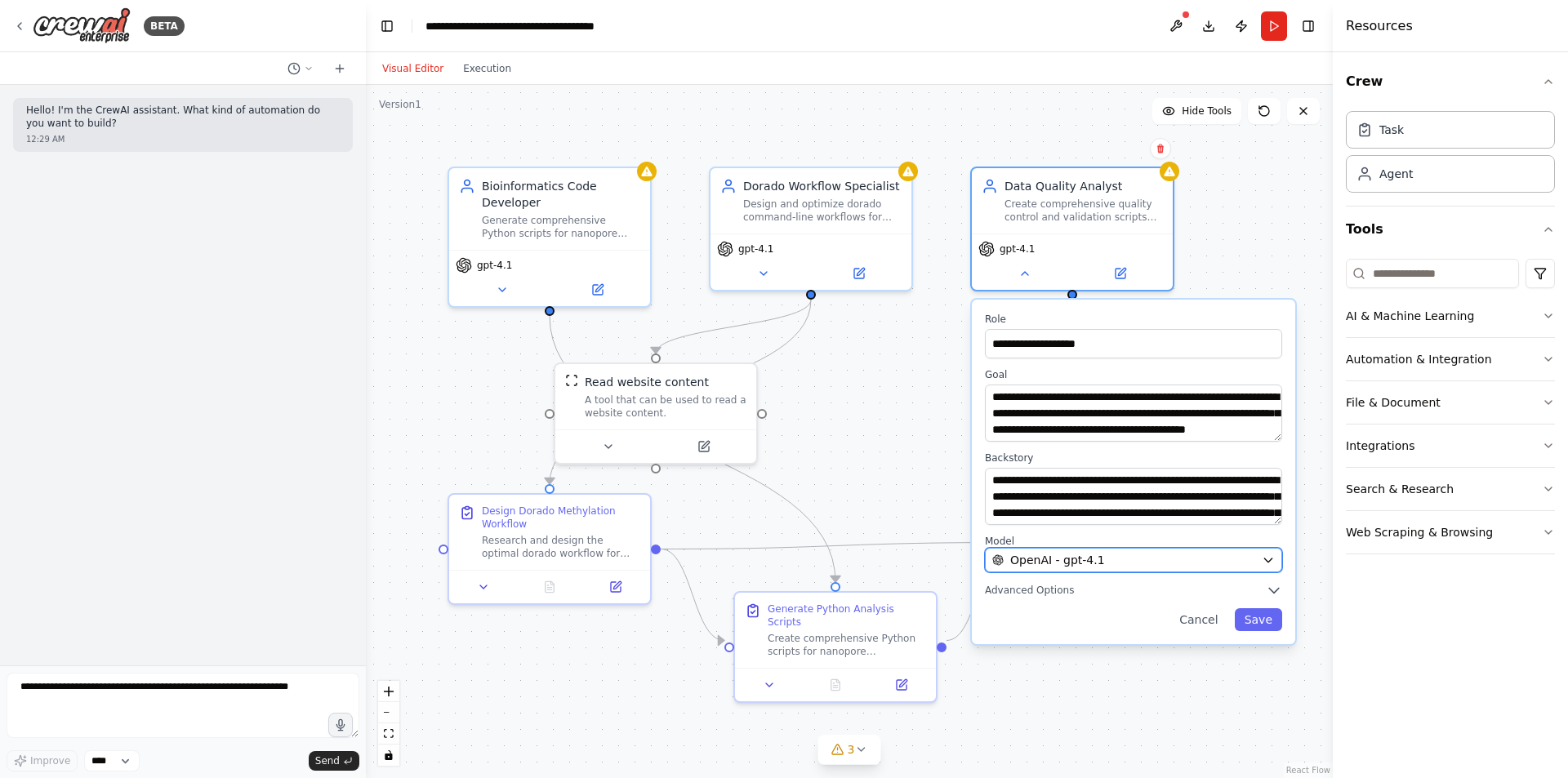
click at [1036, 558] on span "OpenAI - gpt-4.1" at bounding box center [1057, 560] width 95 height 16
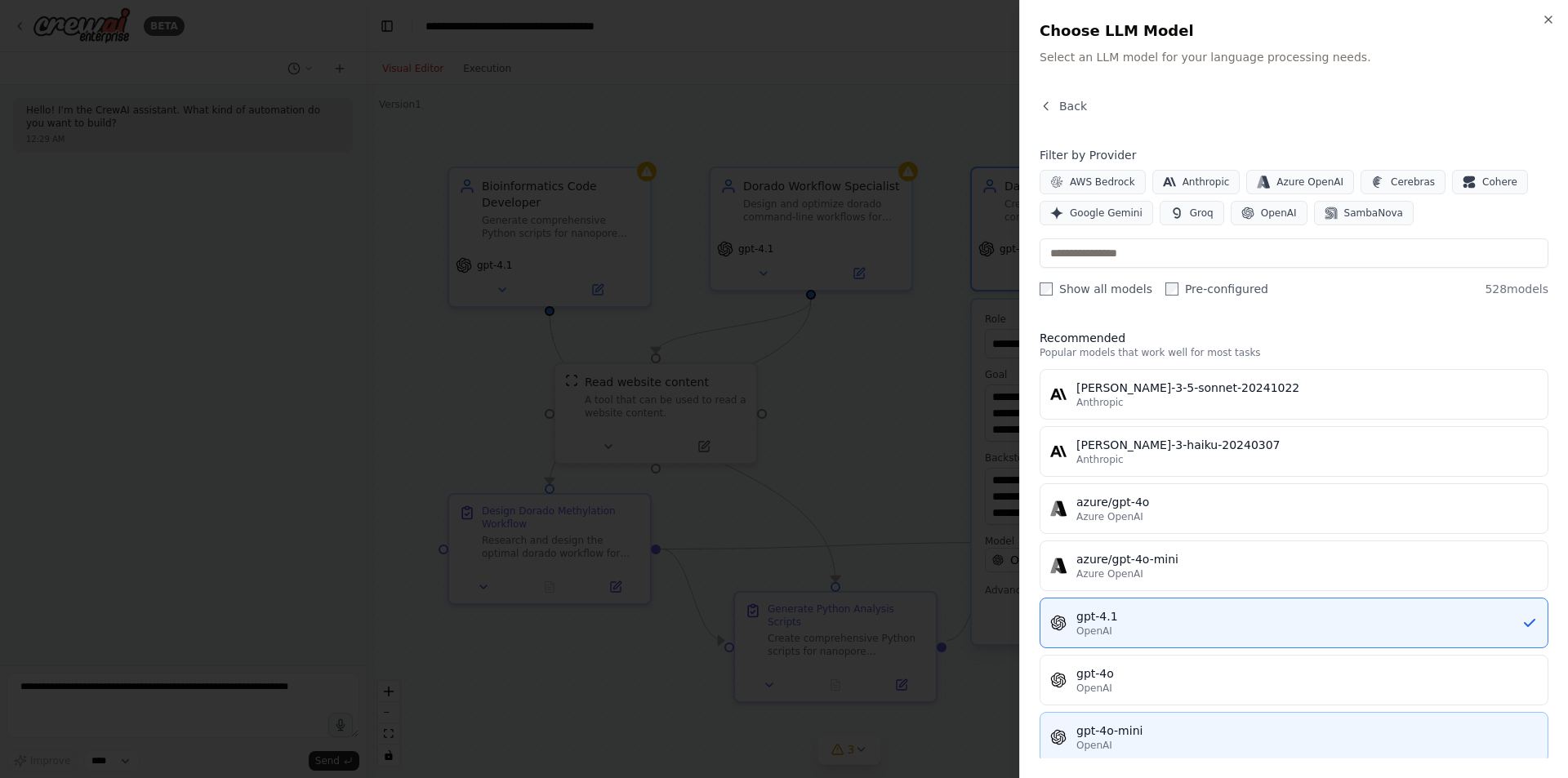
click at [1148, 738] on div "gpt-4o-mini" at bounding box center [1307, 730] width 462 height 16
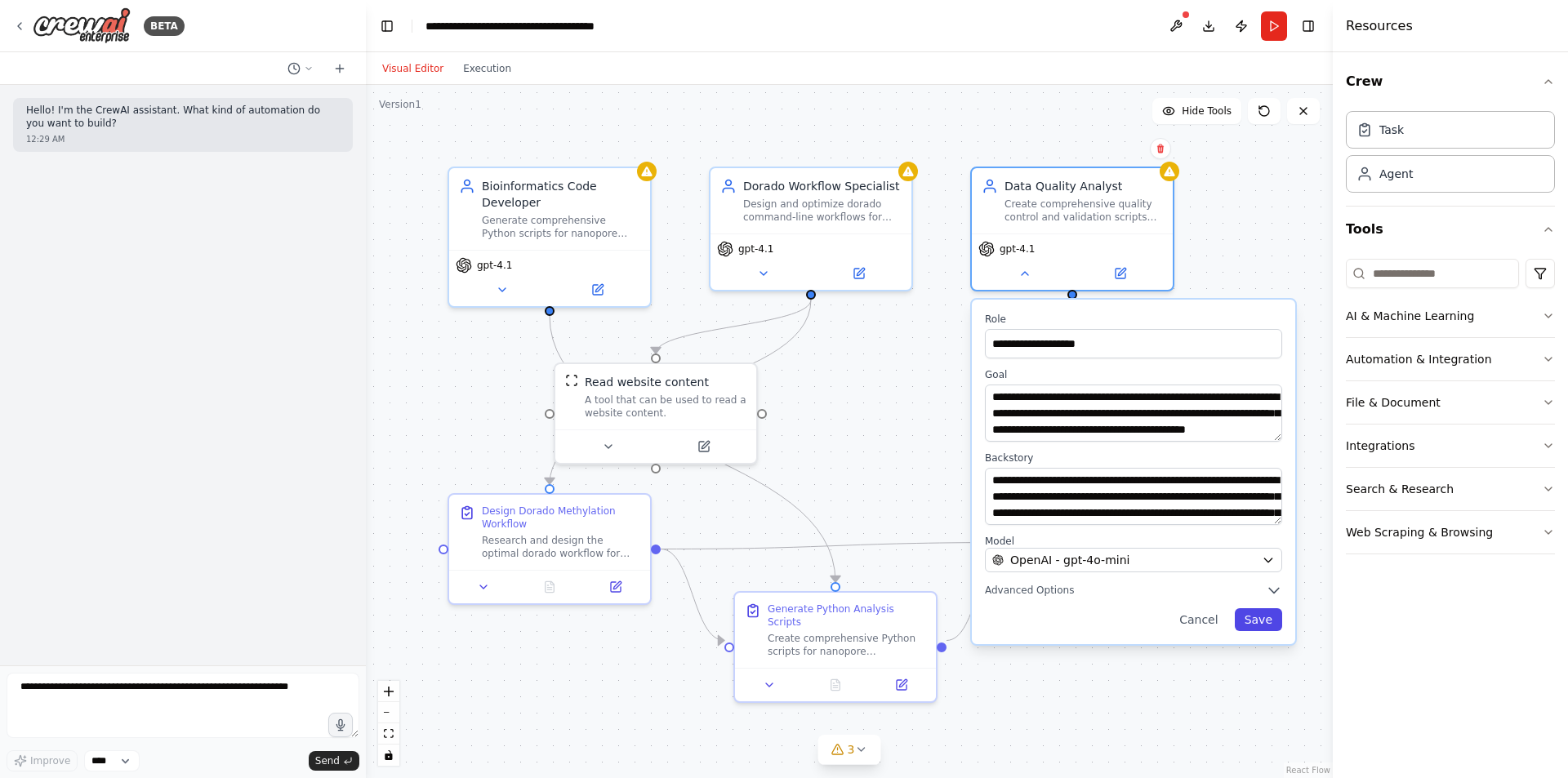
click at [1260, 623] on button "Save" at bounding box center [1258, 619] width 48 height 23
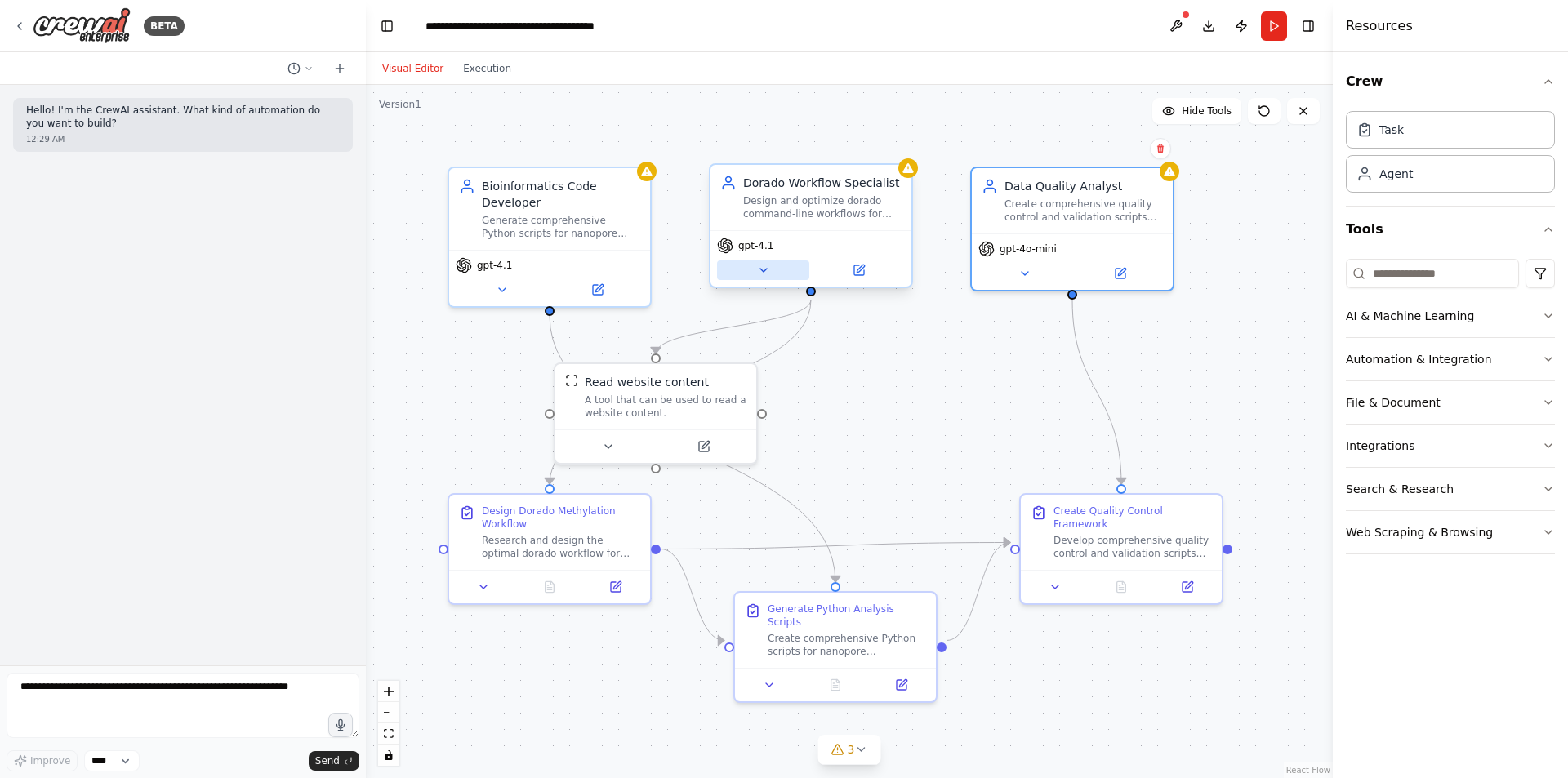
click at [763, 264] on icon at bounding box center [763, 270] width 13 height 13
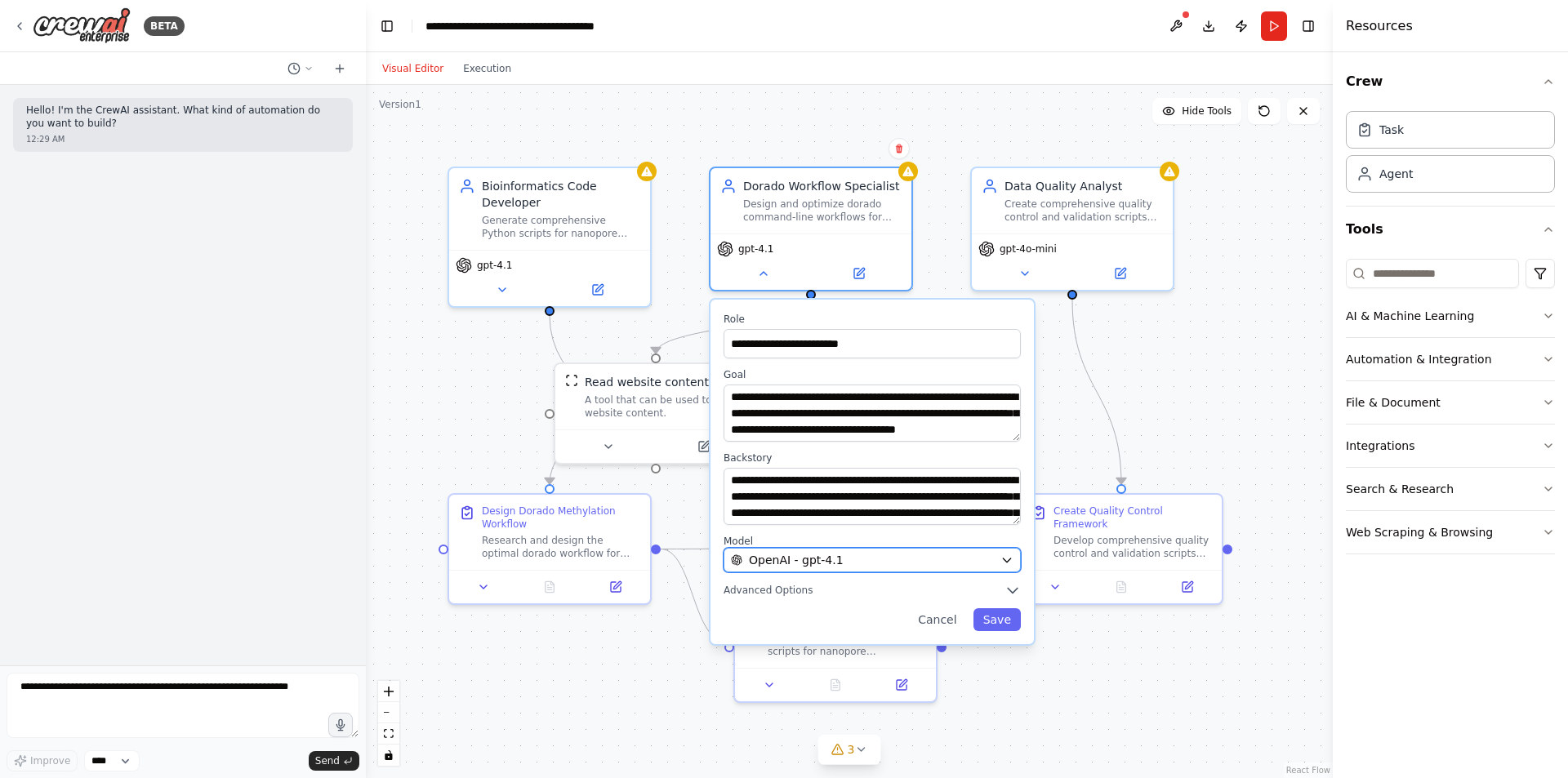
click at [913, 562] on div "OpenAI - gpt-4.1" at bounding box center [862, 560] width 263 height 16
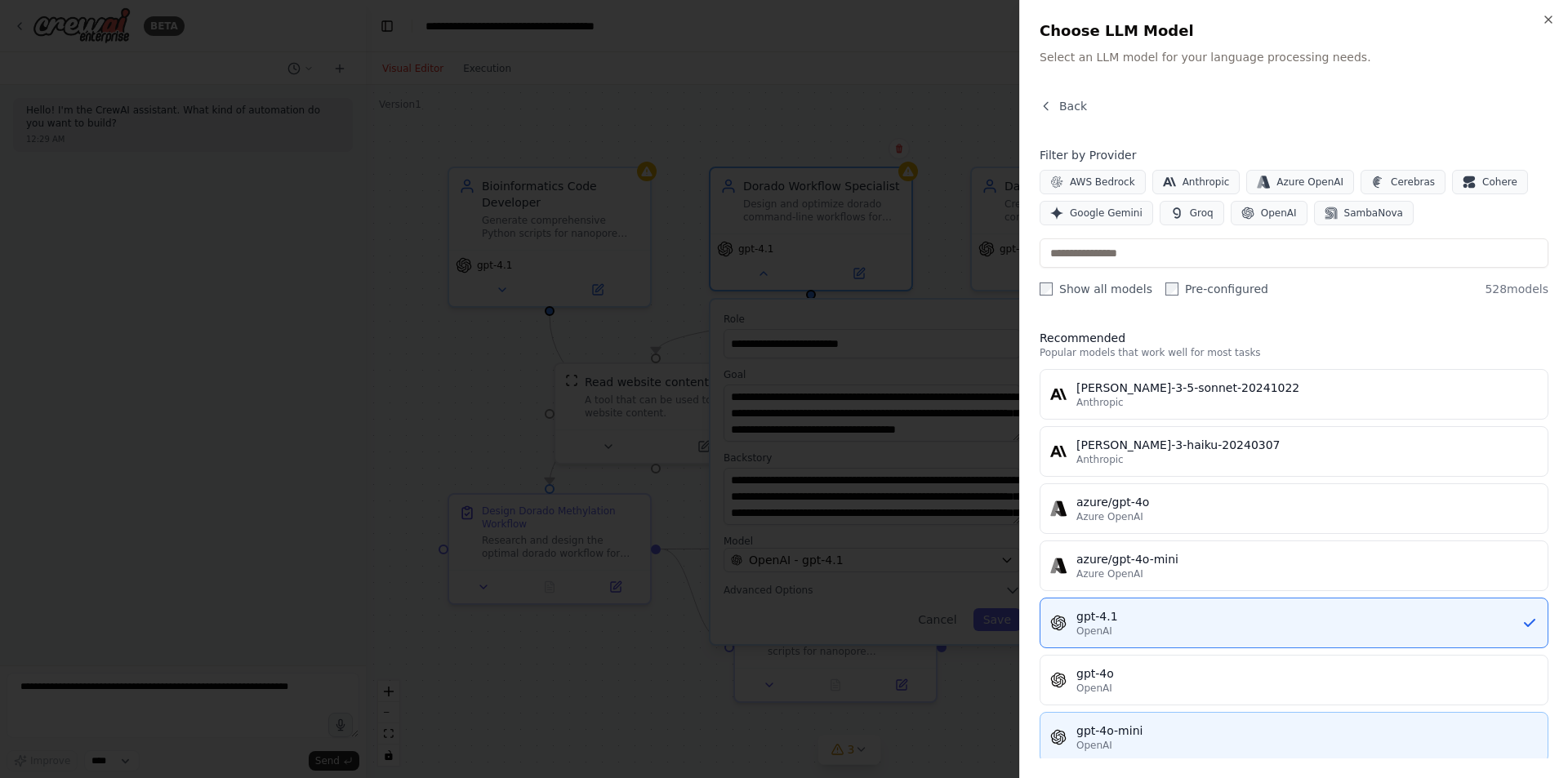
click at [1133, 724] on div "gpt-4o-mini" at bounding box center [1307, 730] width 462 height 16
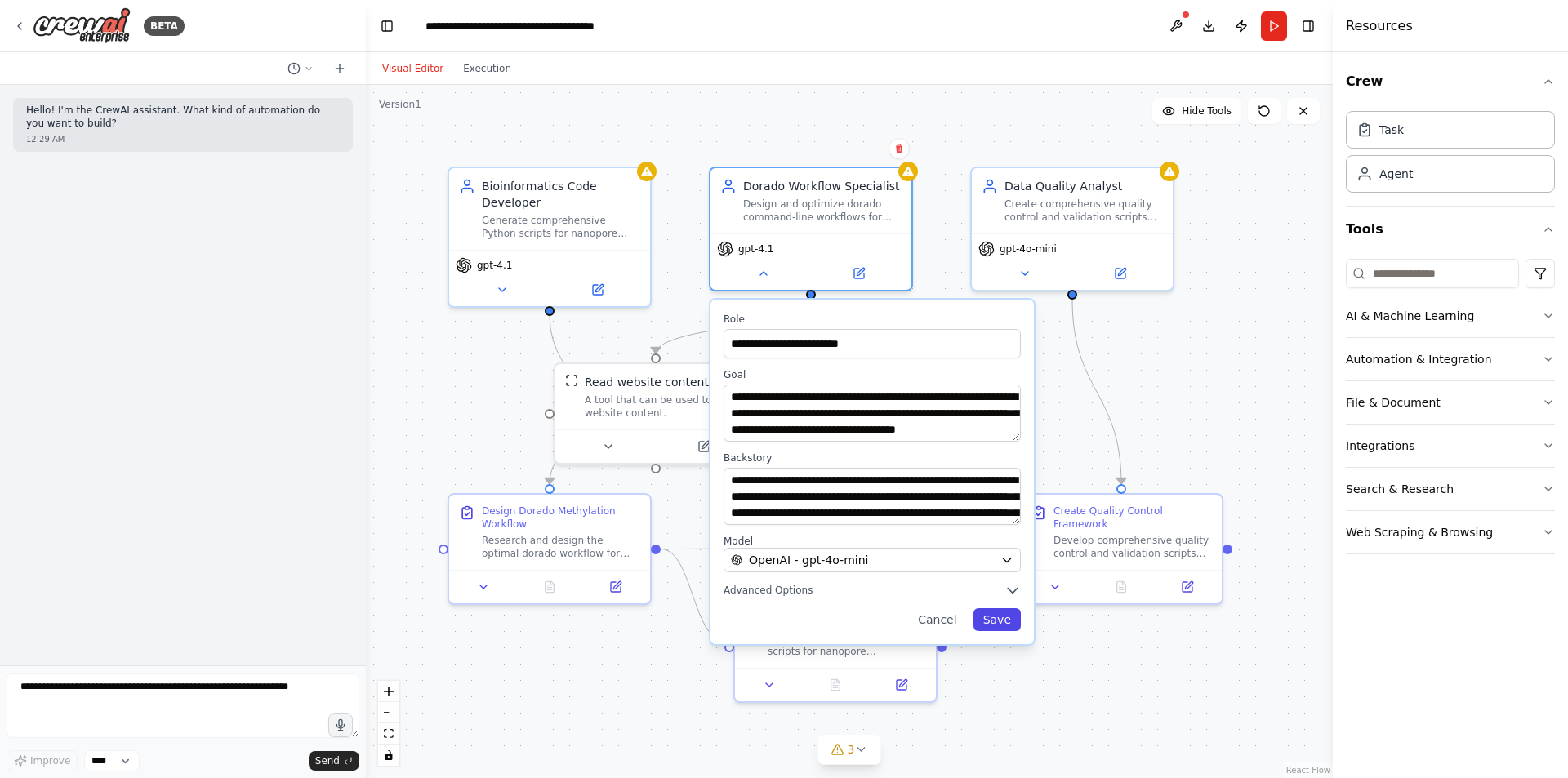
click at [994, 618] on button "Save" at bounding box center [997, 619] width 48 height 23
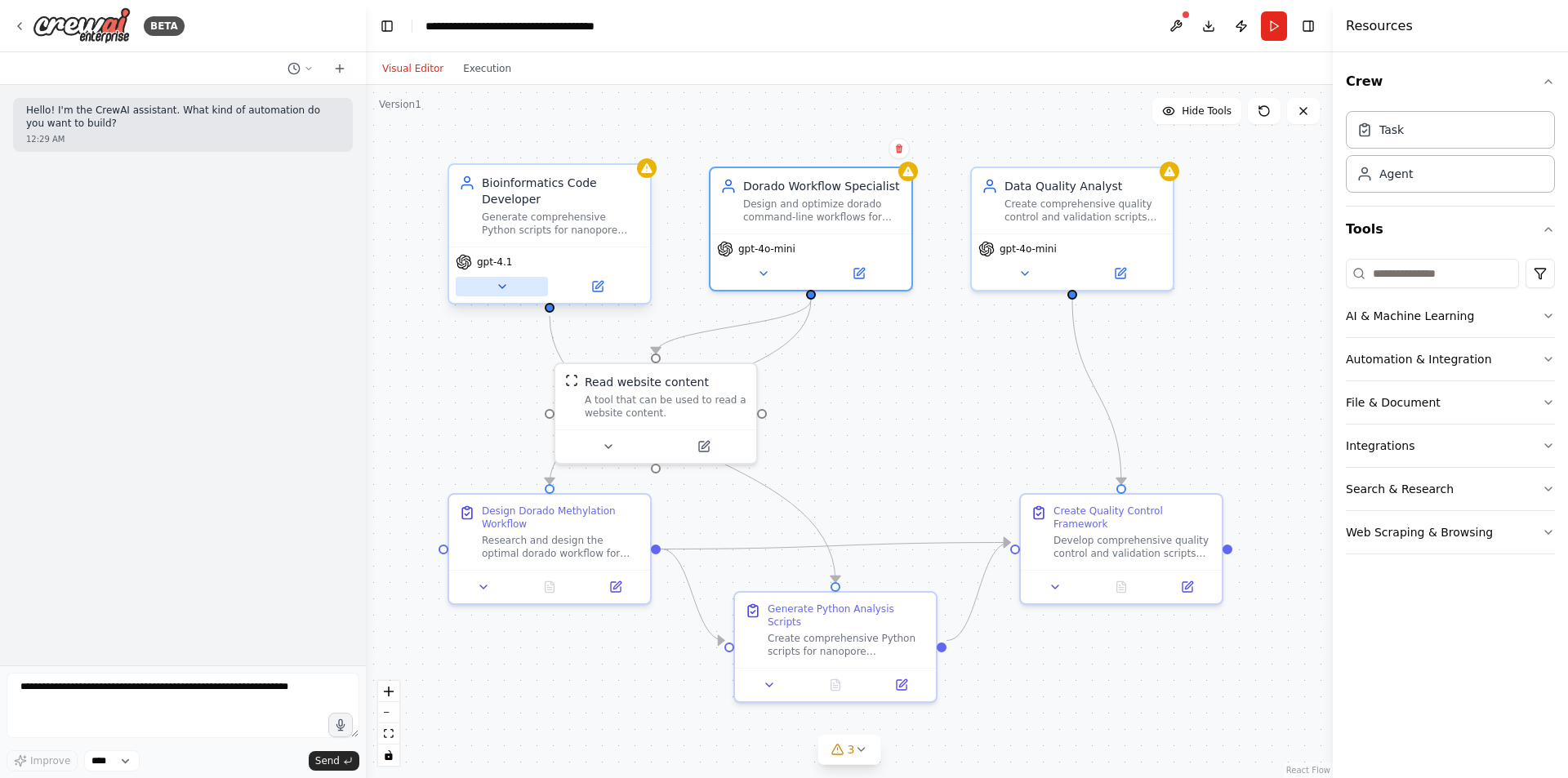
click at [496, 284] on icon at bounding box center [502, 286] width 13 height 13
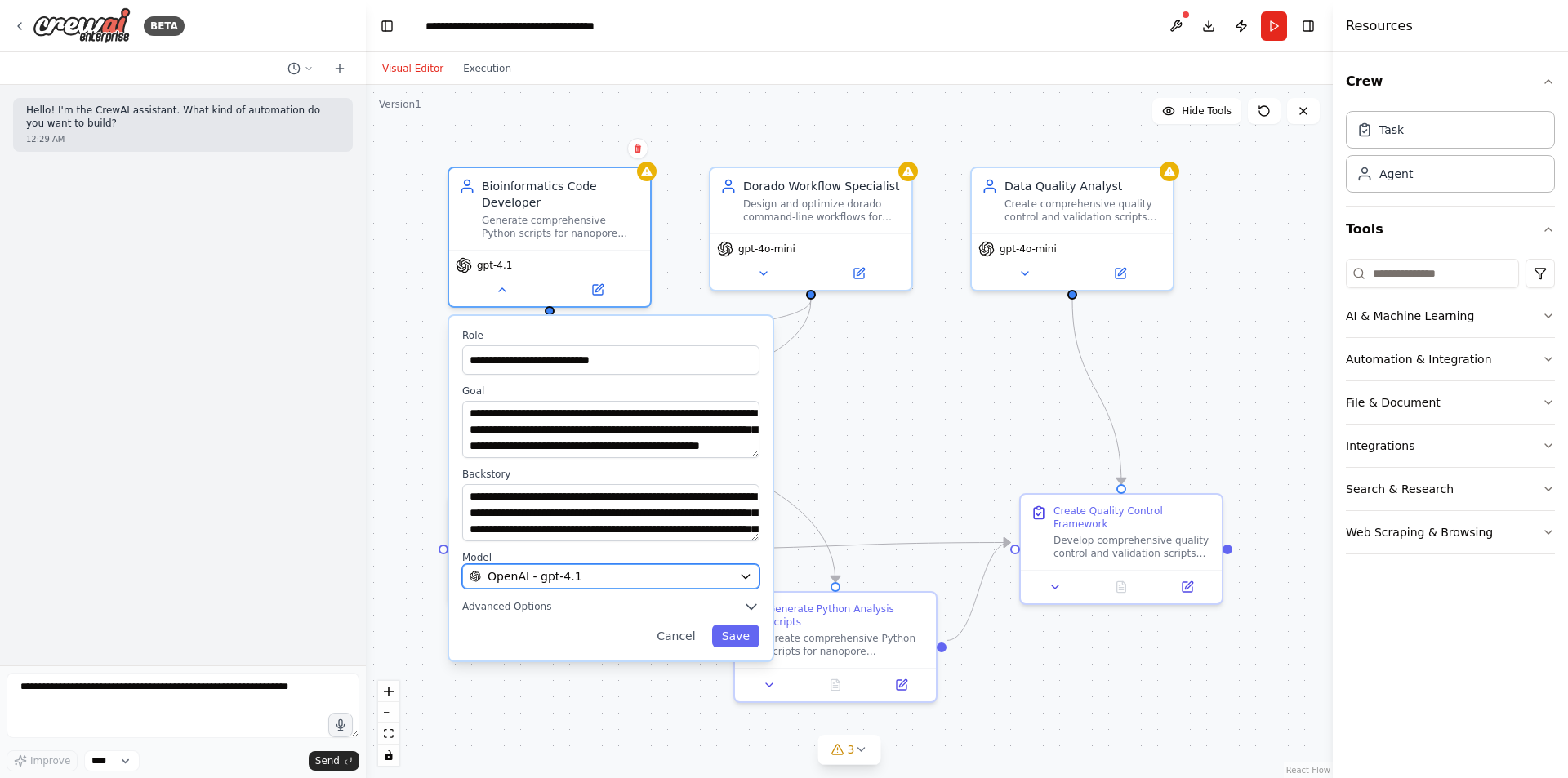
click at [684, 583] on div "OpenAI - gpt-4.1" at bounding box center [601, 576] width 263 height 16
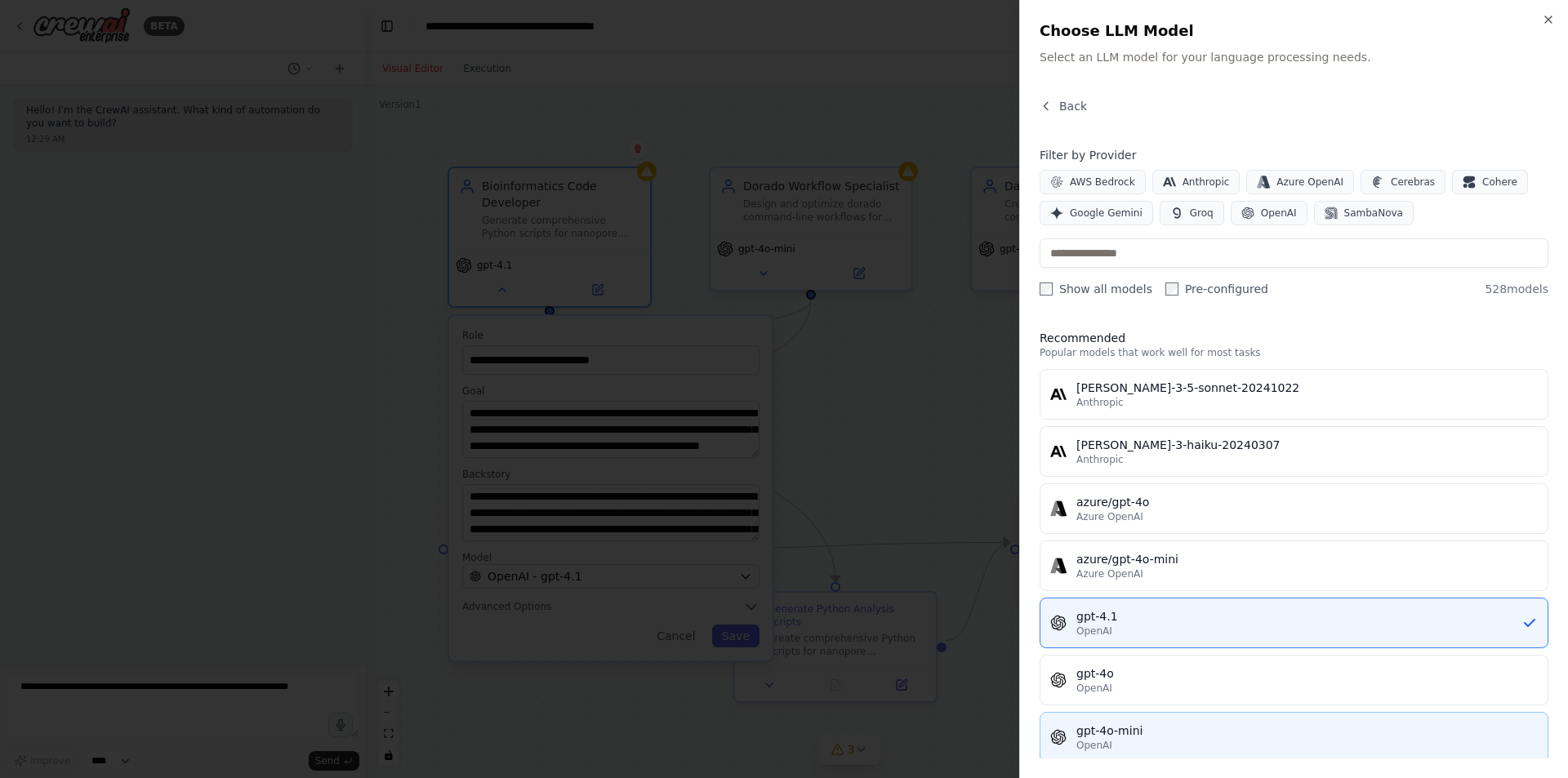
click at [1182, 750] on div "OpenAI" at bounding box center [1307, 745] width 462 height 13
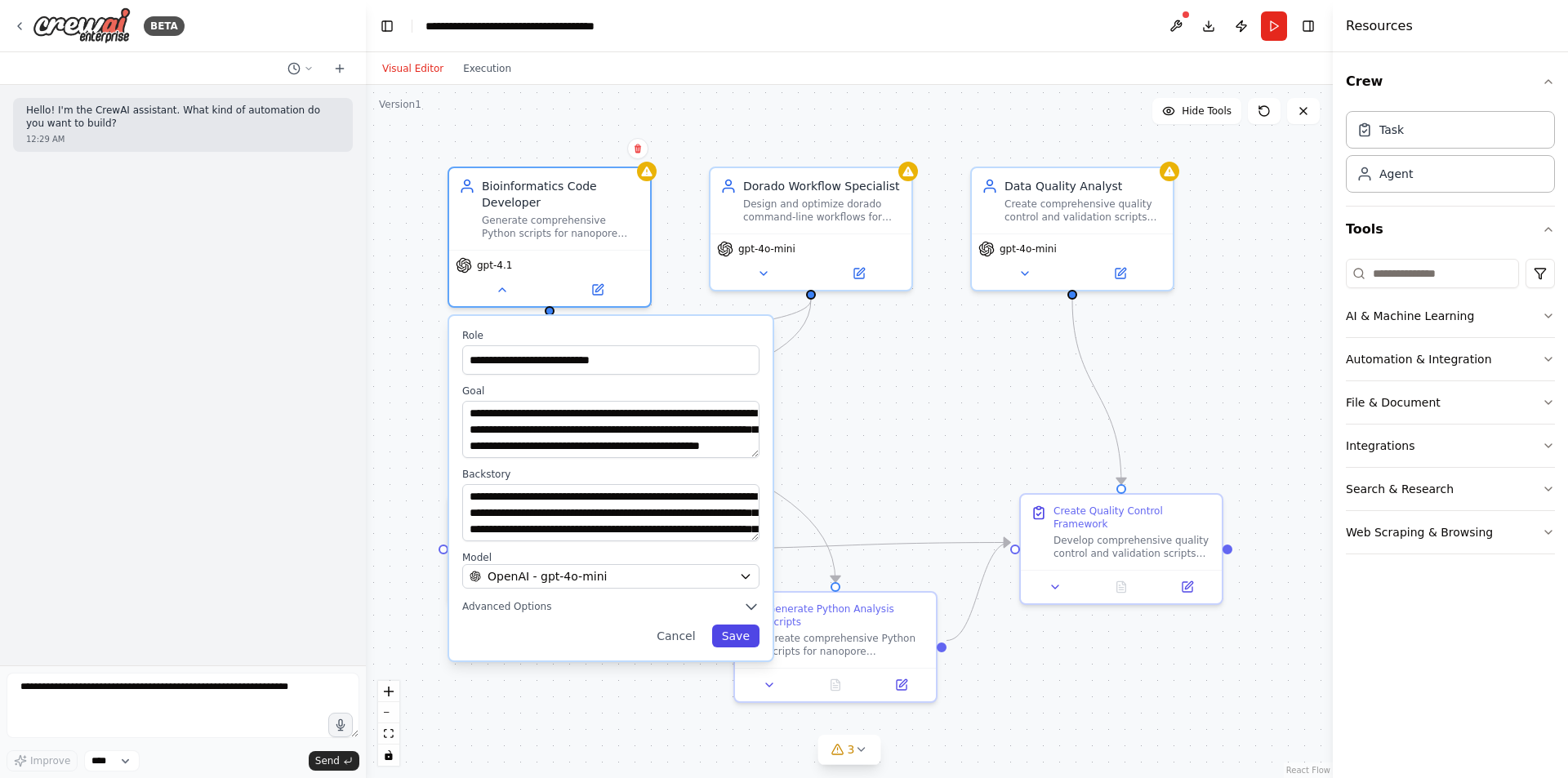
click at [749, 636] on button "Save" at bounding box center [736, 636] width 48 height 23
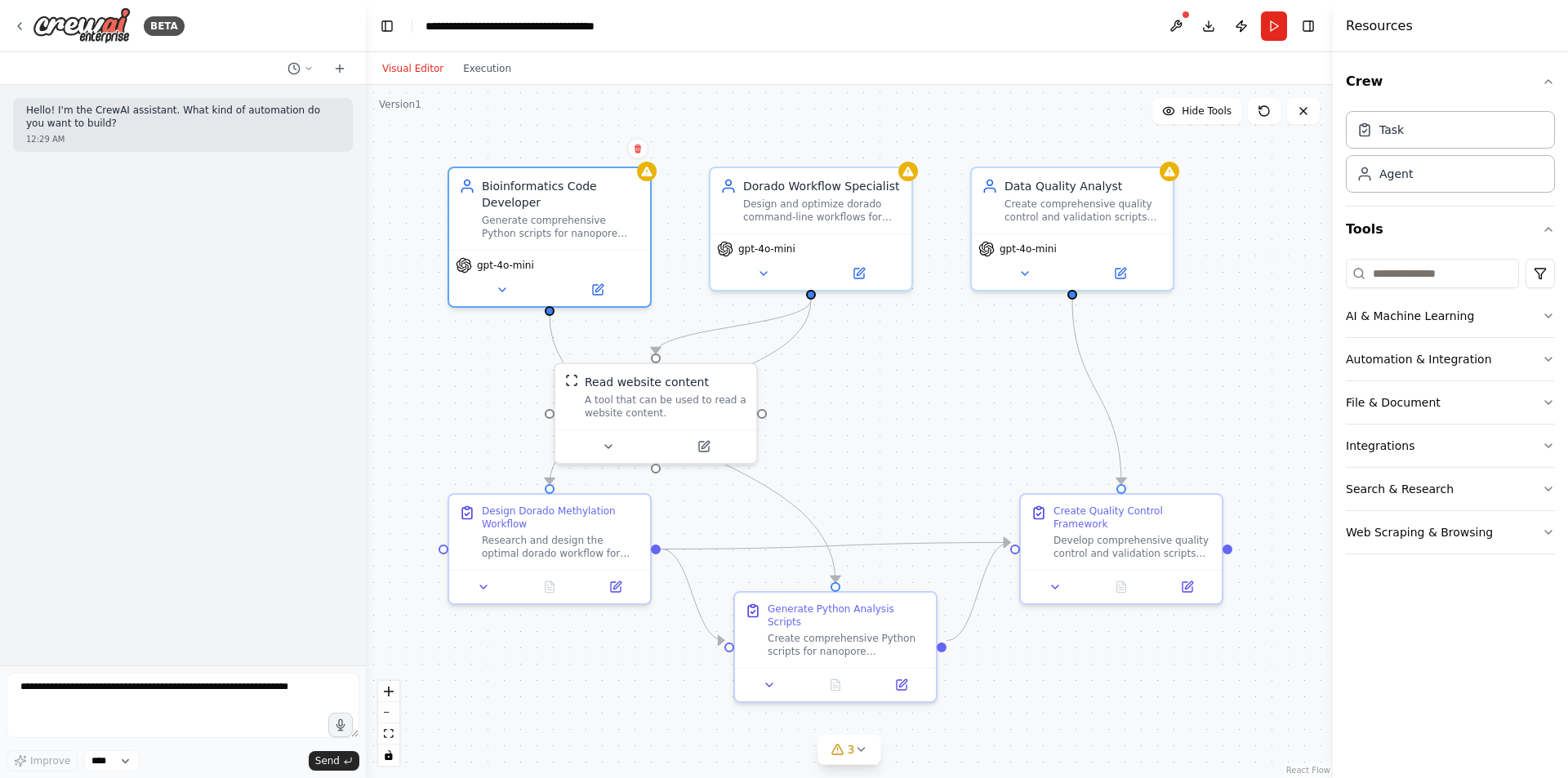
click at [938, 401] on div ".deletable-edge-delete-btn { width: 20px; height: 20px; border: 0px solid #ffff…" at bounding box center [849, 432] width 967 height 694
click at [1260, 108] on icon at bounding box center [1260, 107] width 3 height 3
click at [1172, 15] on button at bounding box center [1176, 26] width 26 height 29
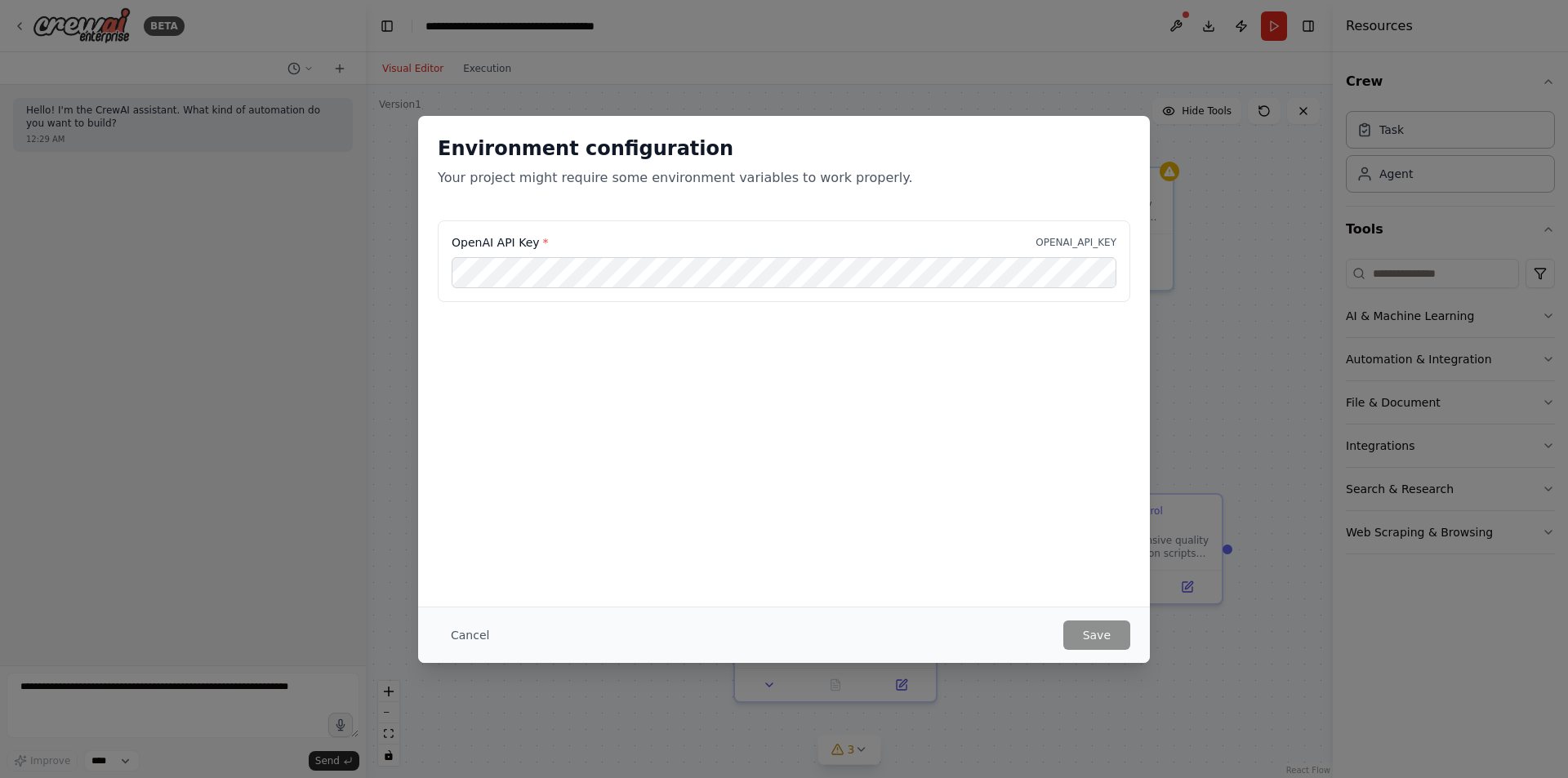
click at [1196, 273] on div "Environment configuration Your project might require some environment variables…" at bounding box center [784, 389] width 1568 height 778
click at [456, 630] on button "Cancel" at bounding box center [470, 635] width 65 height 29
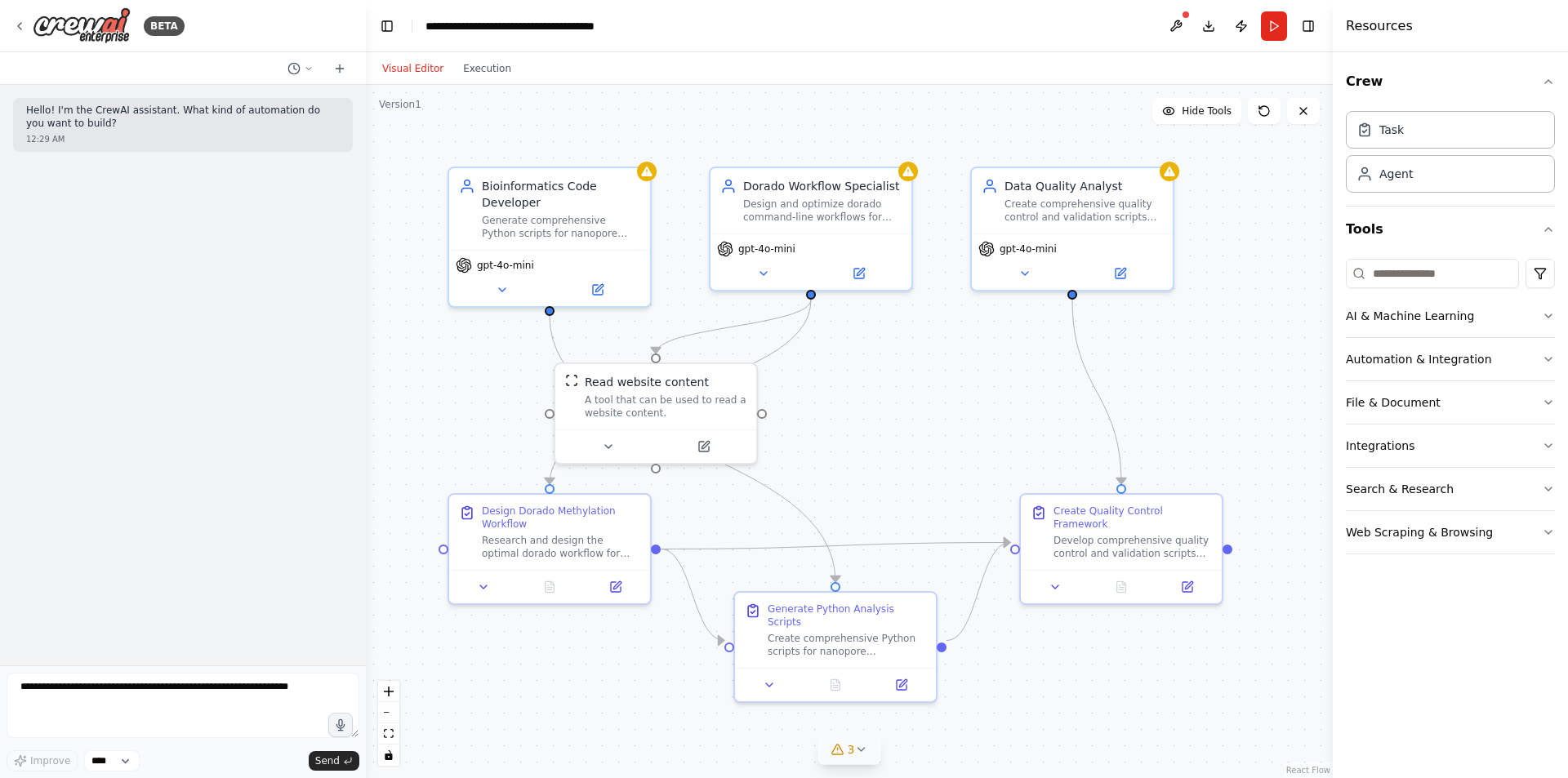
click at [862, 758] on button "3" at bounding box center [850, 749] width 63 height 30
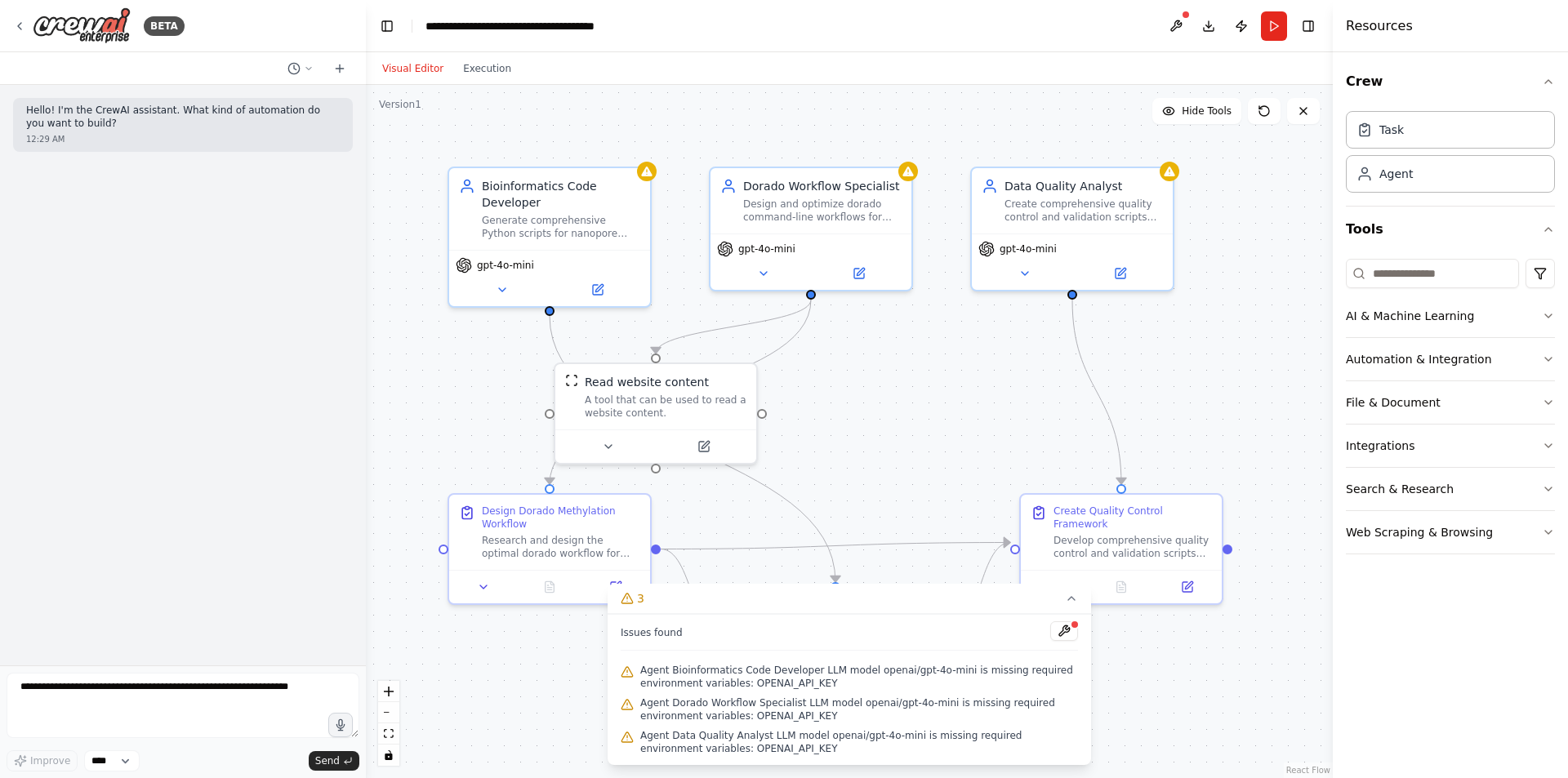
click at [914, 493] on div ".deletable-edge-delete-btn { width: 20px; height: 20px; border: 0px solid #ffff…" at bounding box center [849, 432] width 967 height 694
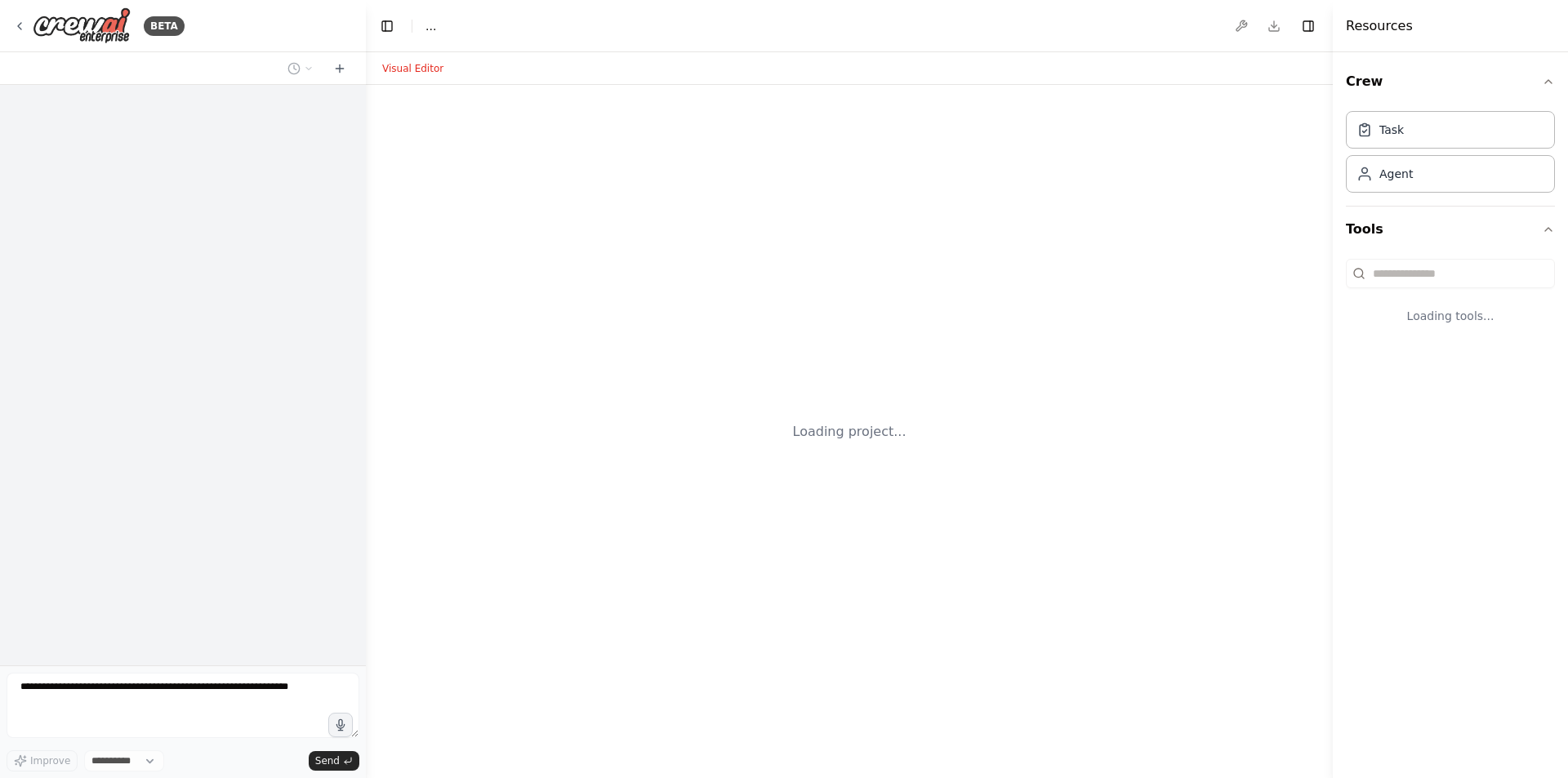
select select "****"
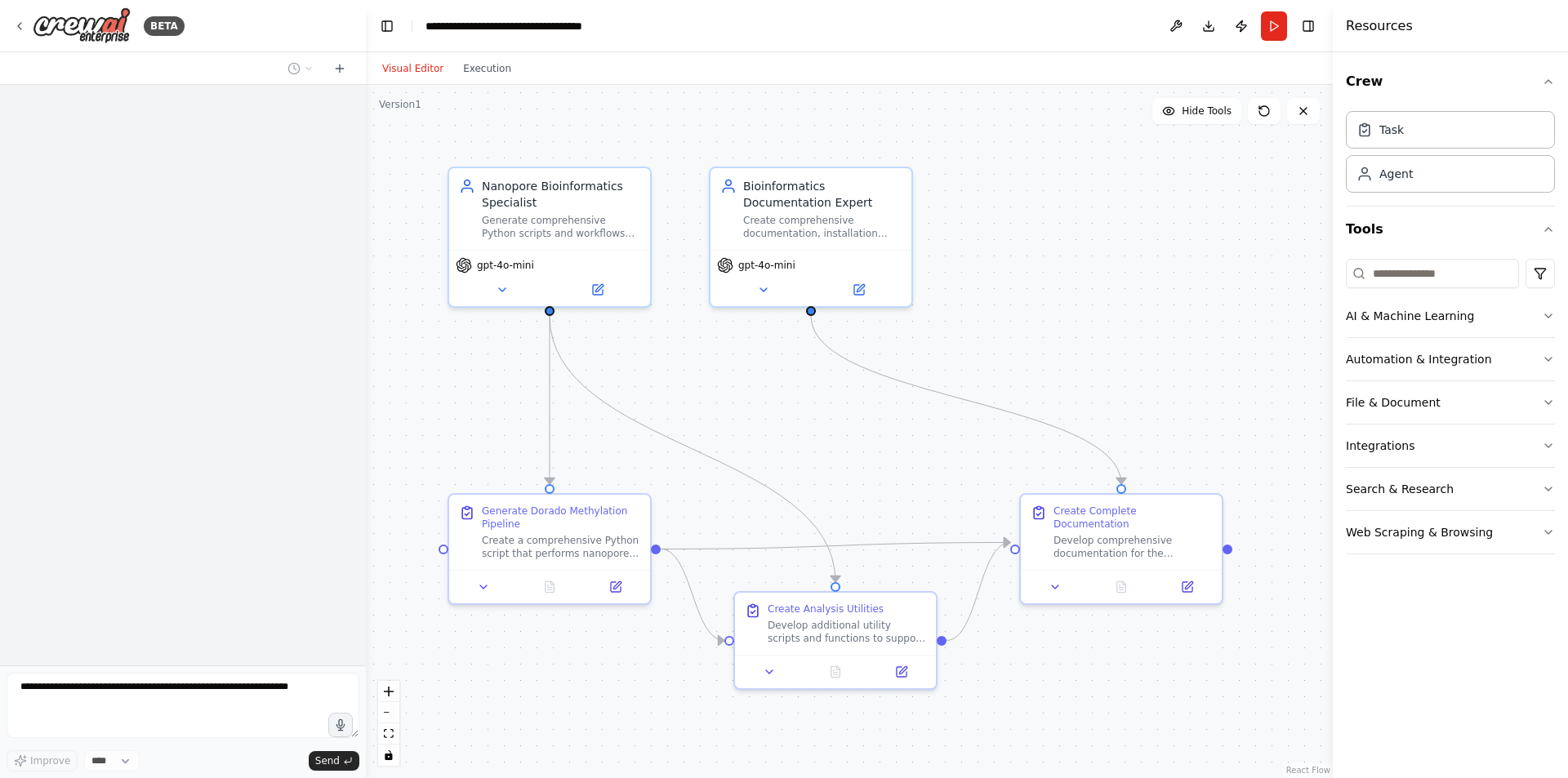
scroll to position [551, 0]
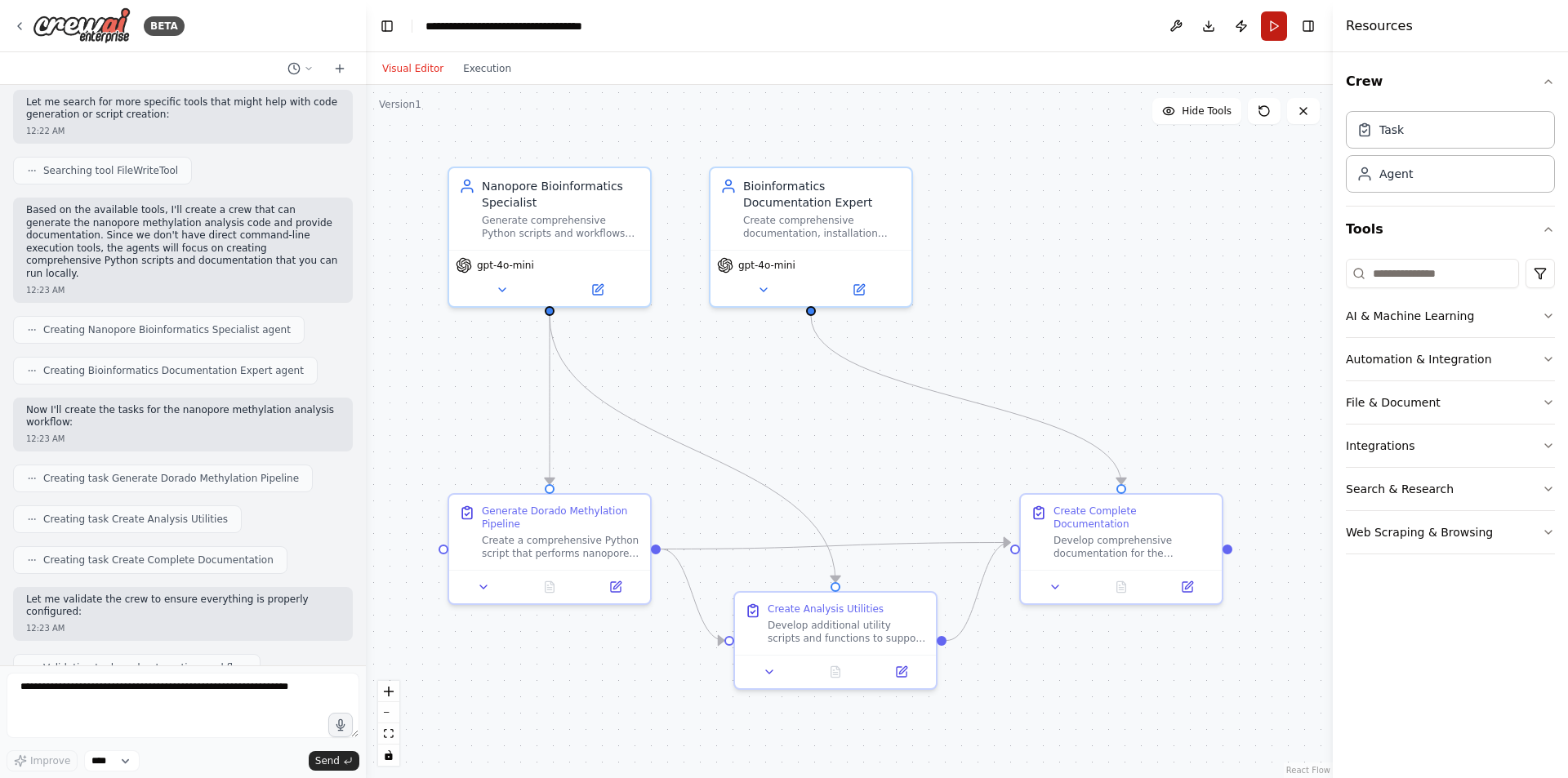
click at [1276, 24] on button "Run" at bounding box center [1274, 26] width 26 height 29
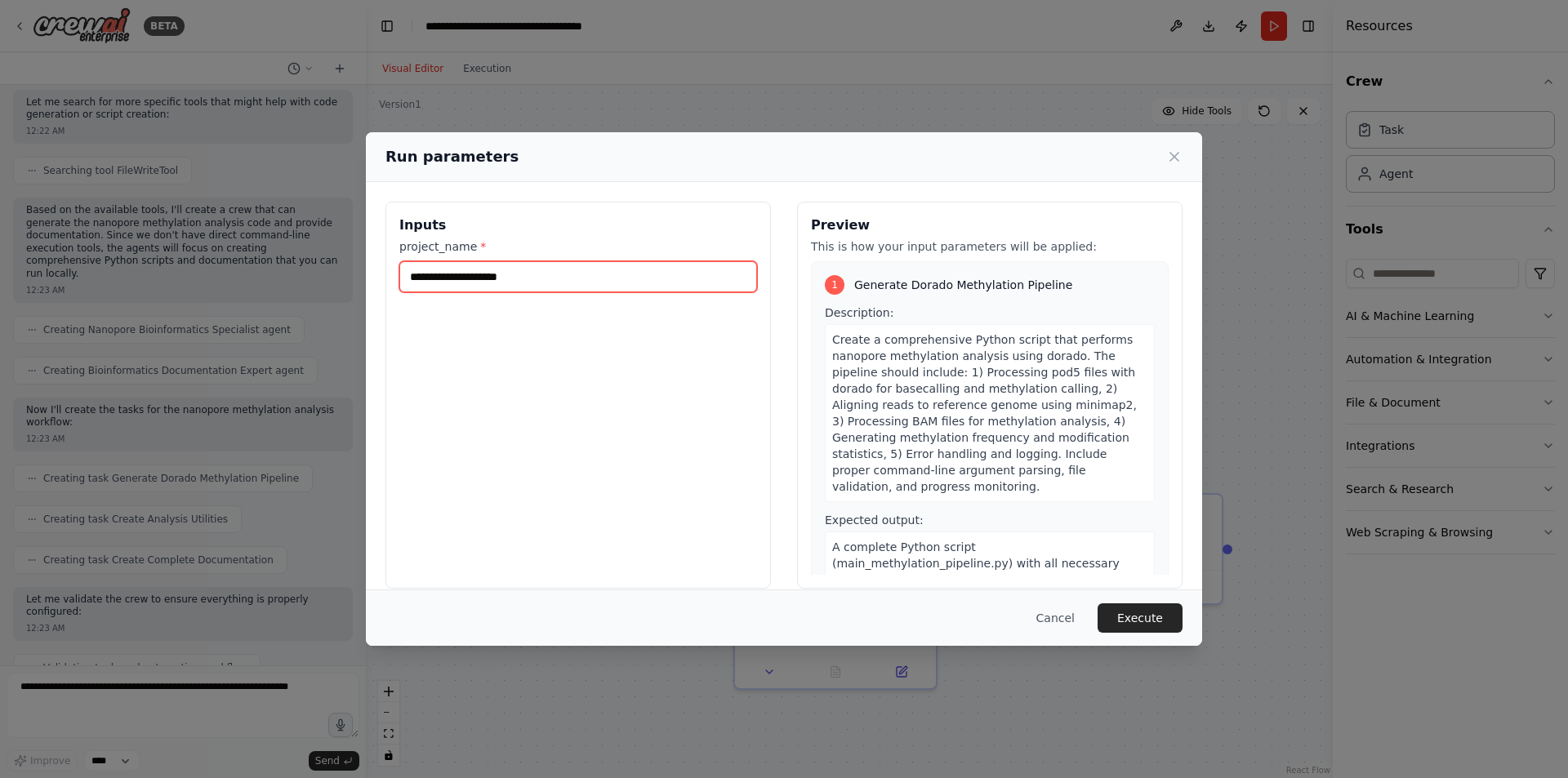
click at [601, 274] on input "project_name *" at bounding box center [578, 276] width 357 height 31
click at [1171, 155] on icon at bounding box center [1174, 156] width 16 height 16
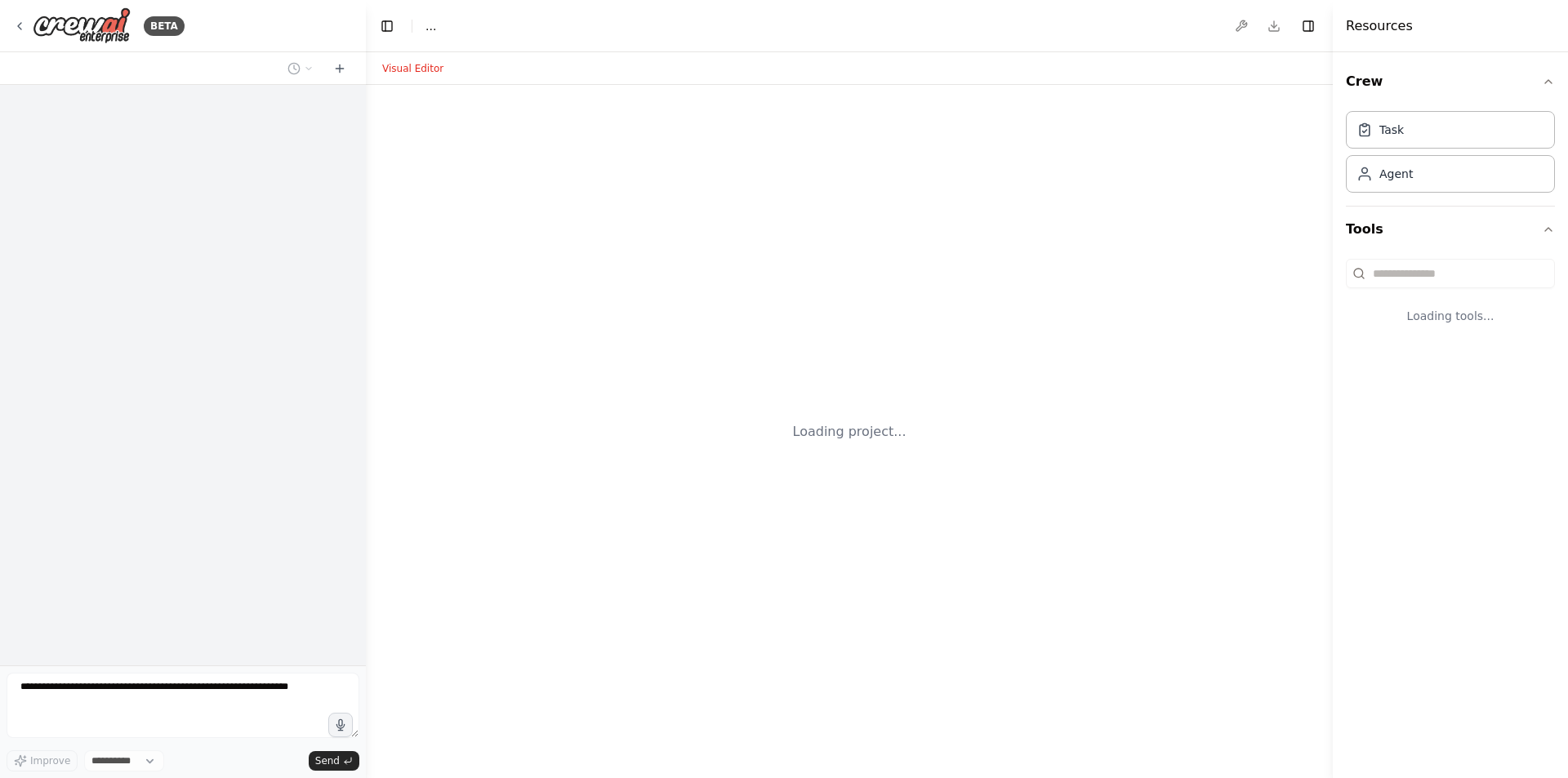
select select "****"
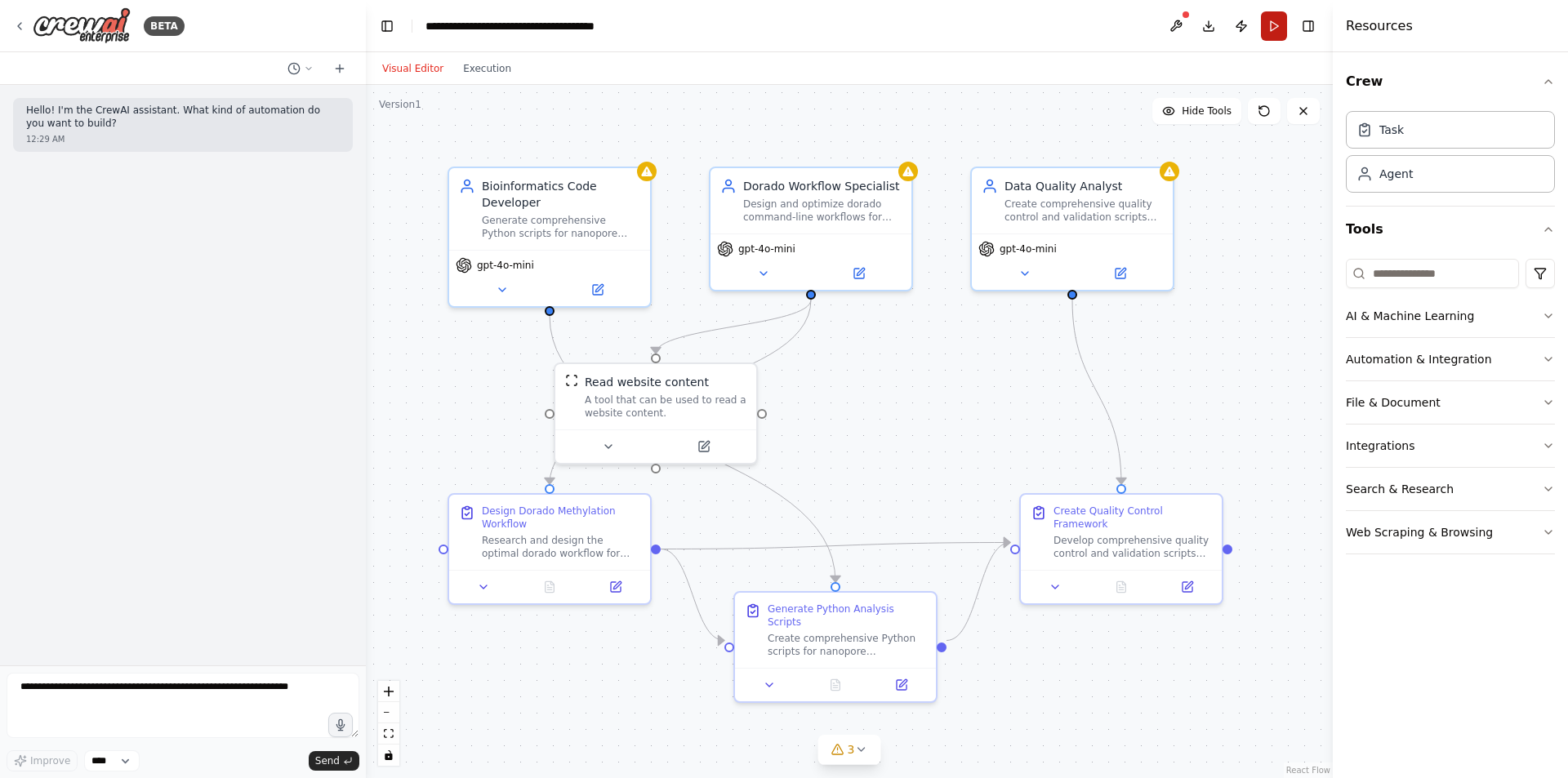
click at [1280, 17] on button "Run" at bounding box center [1274, 26] width 26 height 29
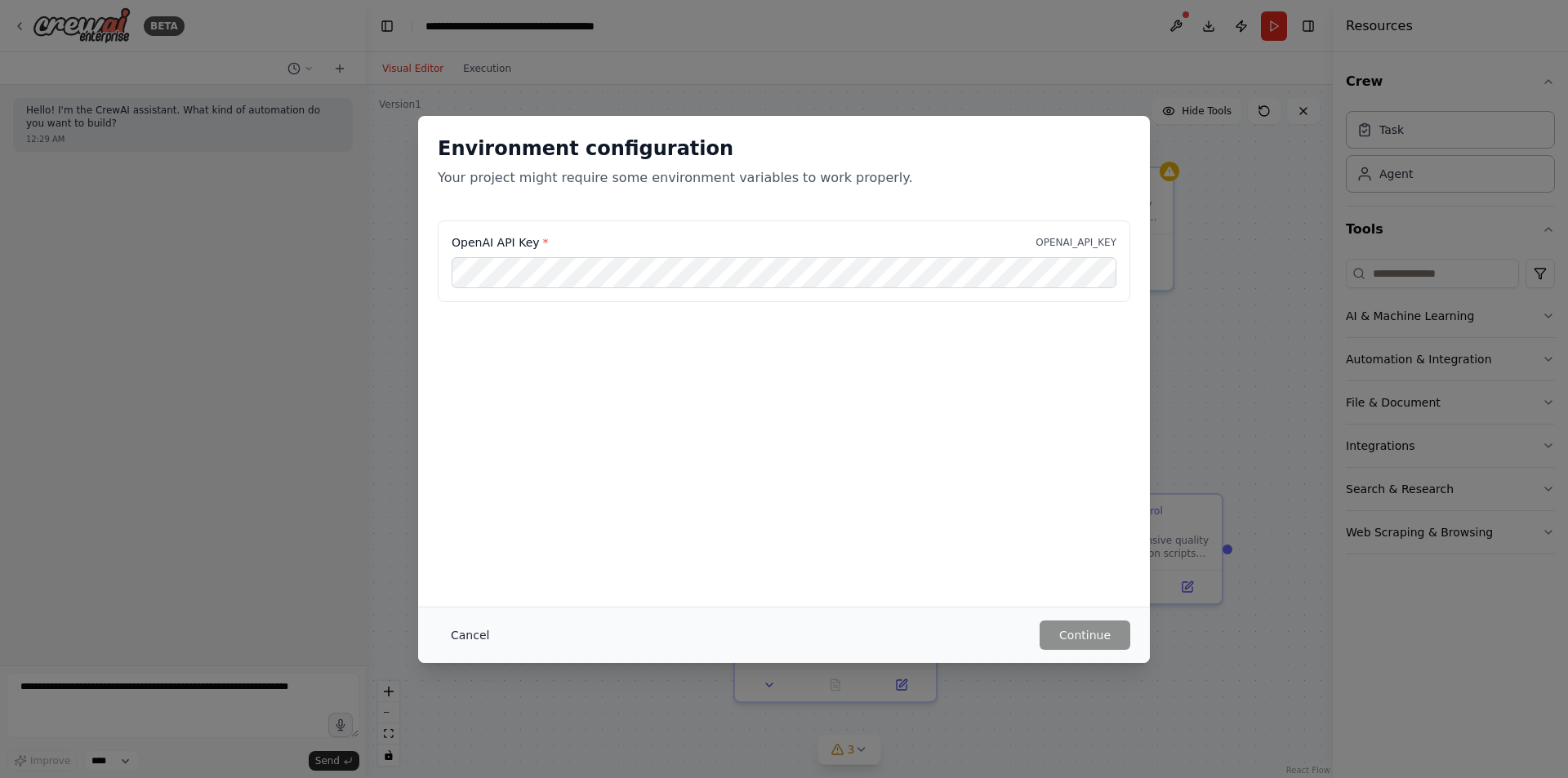
click at [467, 635] on button "Cancel" at bounding box center [470, 635] width 65 height 29
